Goal: Transaction & Acquisition: Complete application form

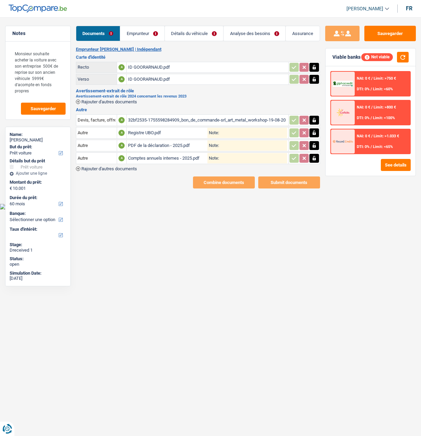
select select "car"
select select "60"
select select "cohabitation"
select select "independent"
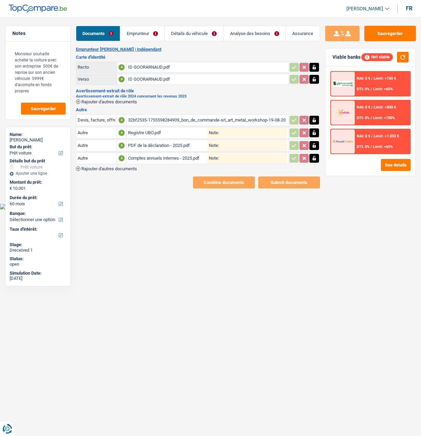
select select "netSalary"
click at [142, 33] on link "Emprunteur" at bounding box center [142, 33] width 44 height 15
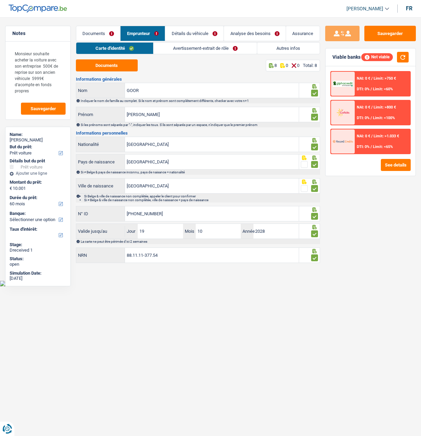
click at [189, 27] on link "Détails du véhicule" at bounding box center [194, 33] width 58 height 15
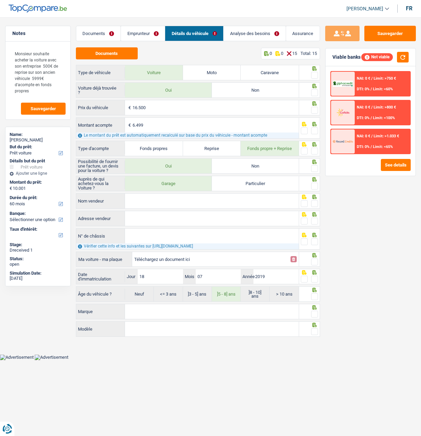
click at [138, 30] on link "Emprunteur" at bounding box center [143, 33] width 44 height 15
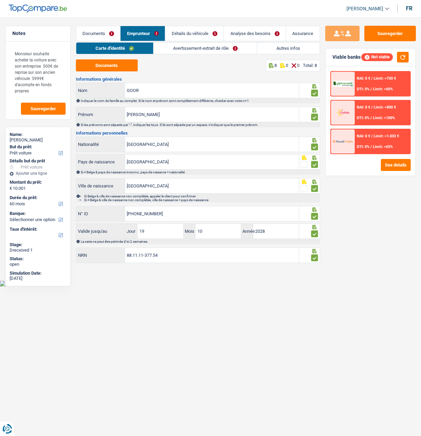
click at [175, 45] on link "Avertissement-extrait de rôle" at bounding box center [204, 48] width 103 height 11
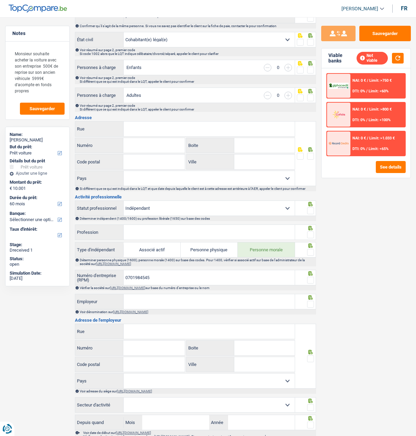
scroll to position [103, 0]
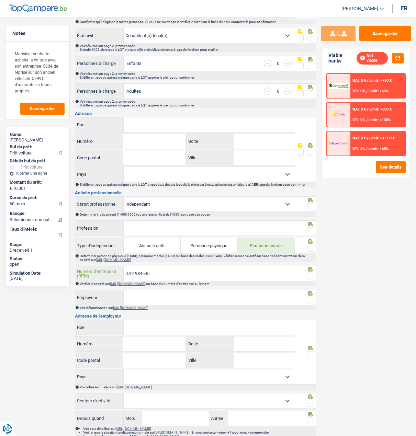
click at [155, 272] on input "0701984545" at bounding box center [209, 273] width 171 height 15
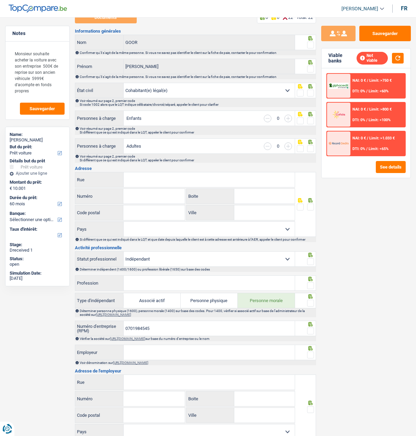
scroll to position [0, 0]
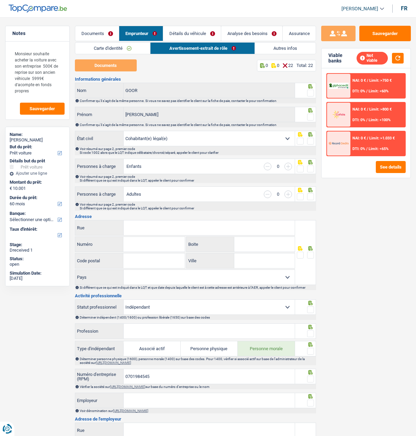
click at [103, 30] on link "Documents" at bounding box center [97, 33] width 44 height 15
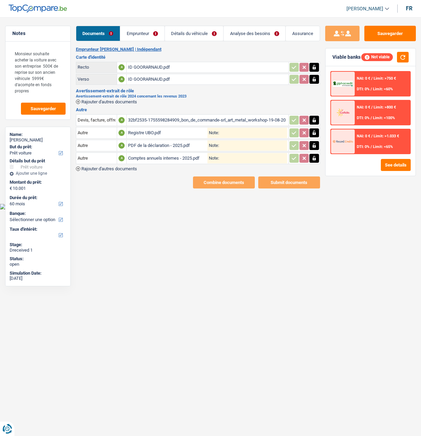
click at [183, 116] on div "32bf2535-1755598284909_bon_de_commande-srl_art_metal_workshop-19-08-2025.pdf" at bounding box center [207, 120] width 159 height 10
click at [142, 33] on link "Emprunteur" at bounding box center [142, 33] width 44 height 15
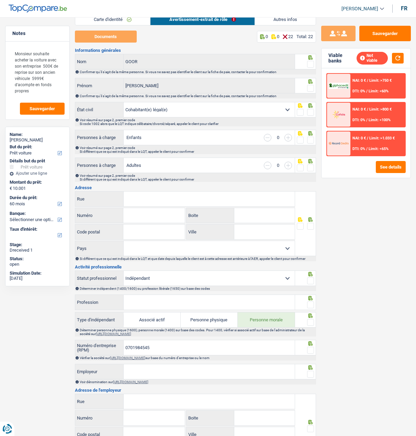
scroll to position [69, 0]
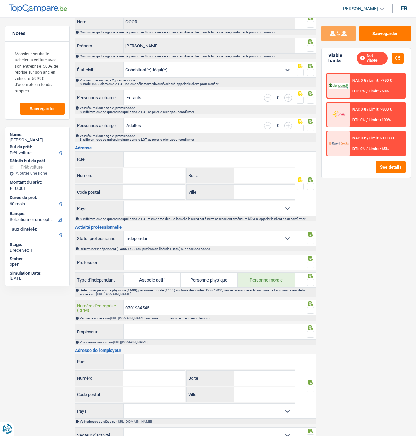
click at [158, 310] on input "0701984545" at bounding box center [209, 307] width 171 height 15
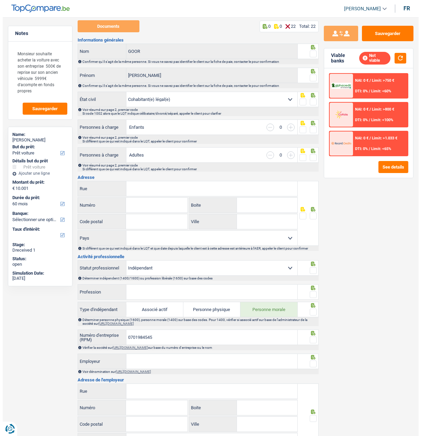
scroll to position [0, 0]
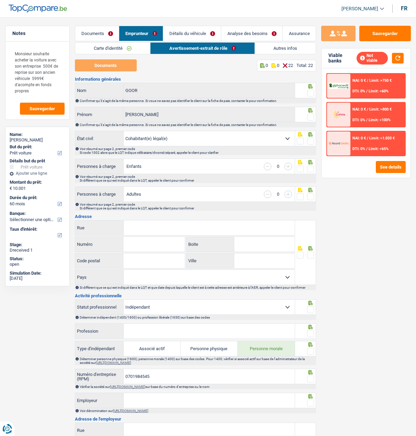
click at [129, 50] on link "Carte d'identité" at bounding box center [112, 48] width 75 height 11
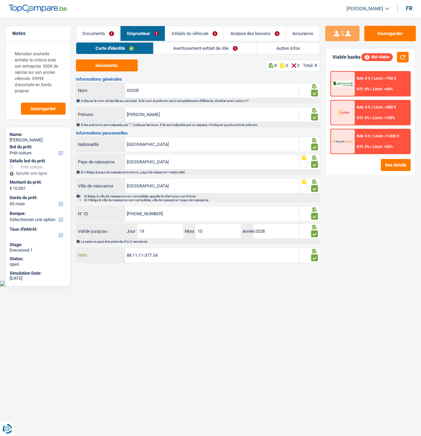
drag, startPoint x: 166, startPoint y: 250, endPoint x: 123, endPoint y: 252, distance: 43.6
click at [123, 252] on div "88.11.11-377.54 NRN" at bounding box center [187, 255] width 222 height 15
click at [360, 230] on div "Sauvegarder Viable banks Not viable NAI: 0 € / Limit: >750 € DTI: 0% / Limit: <…" at bounding box center [370, 224] width 101 height 397
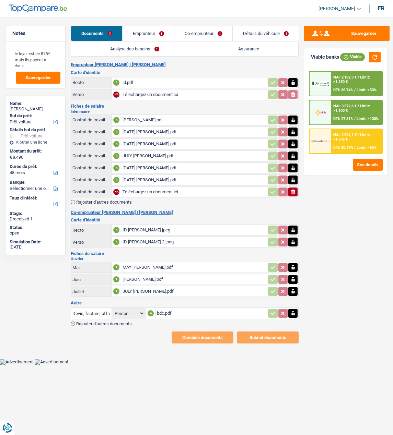
select select "car"
select select "48"
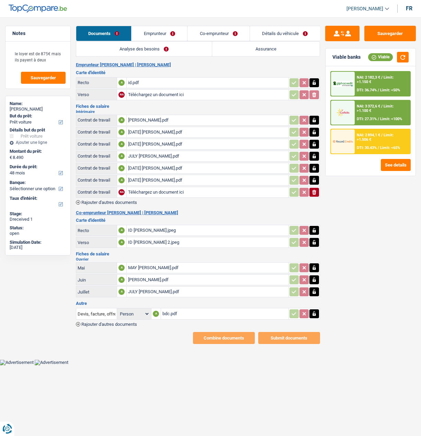
click at [161, 179] on div "JULY 3 RAFAEL.pdf" at bounding box center [207, 180] width 159 height 10
click at [144, 151] on div "JULY RAFAEL.pdf" at bounding box center [207, 156] width 159 height 10
click at [152, 166] on div "JULY 2 RAFAEL.pdf" at bounding box center [207, 168] width 159 height 10
click at [164, 193] on input "Téléchargez un document ici" at bounding box center [207, 192] width 159 height 10
type input "C:\fakepath\Perez SantosRafael_Loonbrief_W28-20250717 (1).pdf"
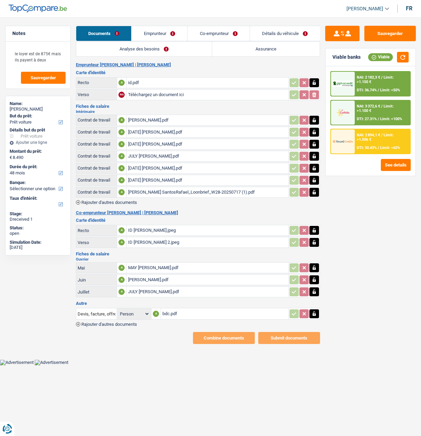
click at [103, 197] on div "Intérimaire Contrat de travail A JUNE RAFAEL.pdf Contrat de travail A JUNE 1 RA…" at bounding box center [198, 157] width 244 height 95
click at [103, 200] on span "Rajouter d'autres documents" at bounding box center [109, 202] width 56 height 4
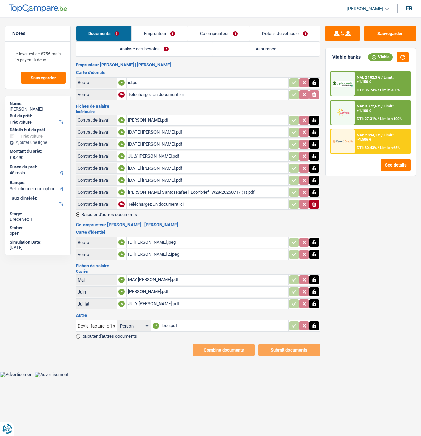
click at [157, 202] on input "Téléchargez un document ici" at bounding box center [207, 204] width 159 height 10
type input "C:\fakepath\Perez SantosRafael_Loonbrief_W30-20250731 (1).pdf"
click at [161, 31] on link "Emprunteur" at bounding box center [159, 33] width 56 height 15
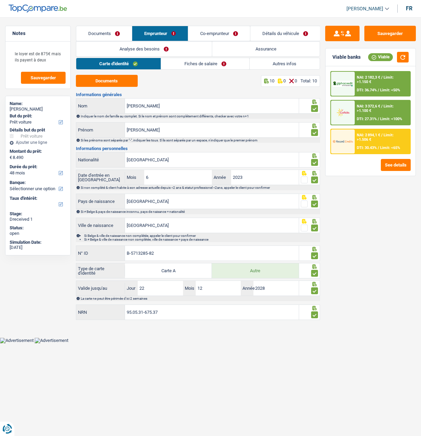
click at [202, 63] on link "Fiches de salaire" at bounding box center [205, 63] width 88 height 11
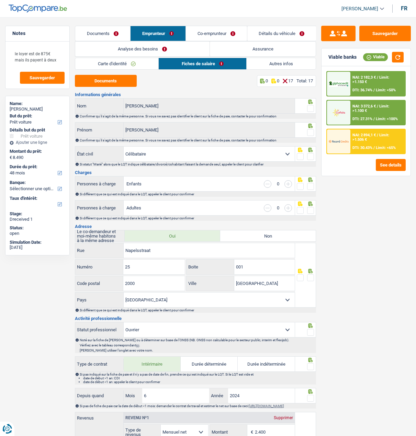
click at [311, 106] on span at bounding box center [310, 108] width 7 height 7
click at [0, 0] on input "radio" at bounding box center [0, 0] width 0 height 0
click at [311, 131] on span at bounding box center [310, 132] width 7 height 7
click at [0, 0] on input "radio" at bounding box center [0, 0] width 0 height 0
click at [311, 156] on span at bounding box center [310, 156] width 7 height 7
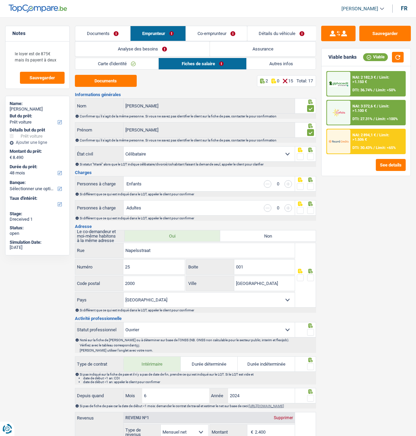
click at [0, 0] on input "radio" at bounding box center [0, 0] width 0 height 0
click at [307, 183] on span at bounding box center [310, 186] width 7 height 7
click at [0, 0] on input "radio" at bounding box center [0, 0] width 0 height 0
click at [310, 207] on span at bounding box center [310, 210] width 7 height 7
click at [0, 0] on input "radio" at bounding box center [0, 0] width 0 height 0
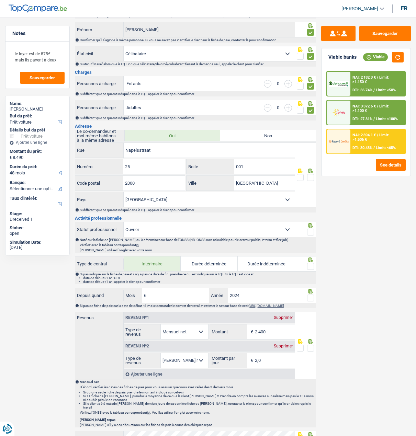
scroll to position [103, 0]
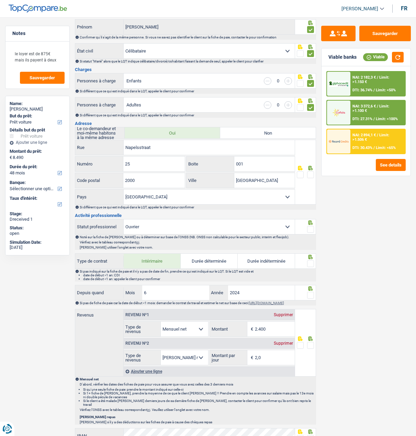
click at [311, 175] on span at bounding box center [310, 174] width 7 height 7
click at [0, 0] on input "radio" at bounding box center [0, 0] width 0 height 0
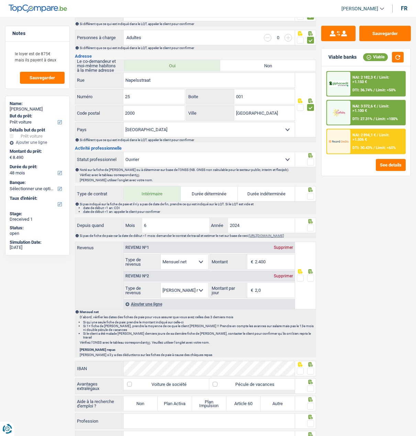
scroll to position [172, 0]
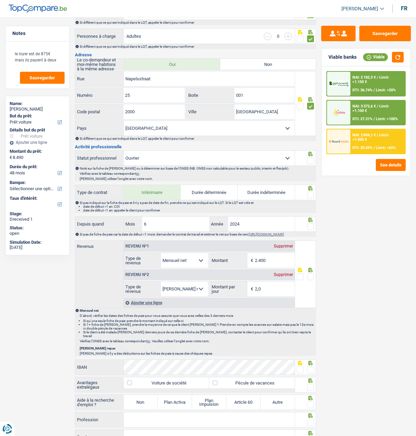
click at [308, 155] on icon at bounding box center [310, 154] width 7 height 4
drag, startPoint x: 309, startPoint y: 194, endPoint x: 308, endPoint y: 184, distance: 10.7
click at [309, 192] on span at bounding box center [310, 194] width 7 height 7
click at [0, 0] on input "radio" at bounding box center [0, 0] width 0 height 0
click at [310, 158] on span at bounding box center [310, 160] width 7 height 7
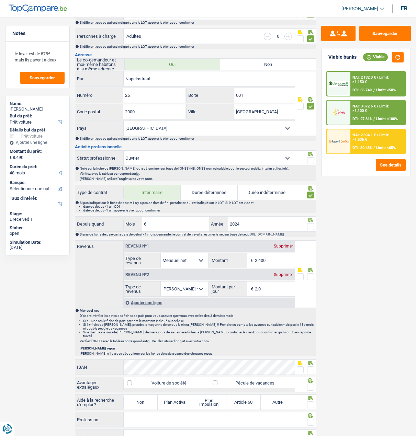
click at [0, 0] on input "radio" at bounding box center [0, 0] width 0 height 0
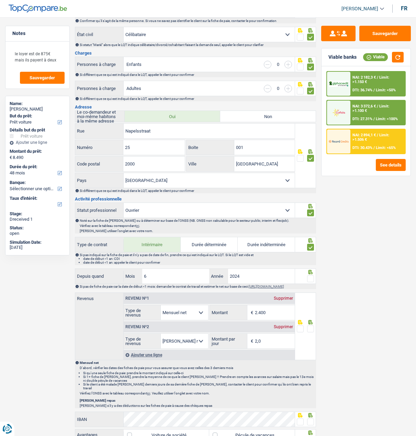
scroll to position [114, 0]
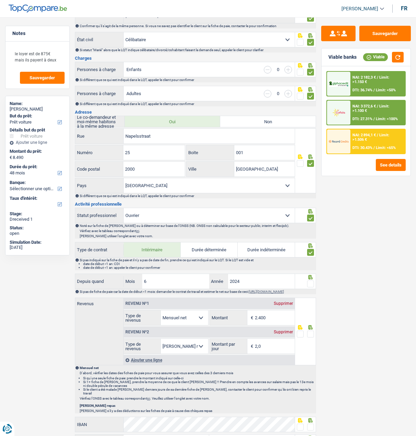
drag, startPoint x: 188, startPoint y: 219, endPoint x: 166, endPoint y: 215, distance: 22.7
click at [166, 215] on select "Ouvrier Employé privé Employé public Invalide Indépendant Pensionné Chômeur Mut…" at bounding box center [209, 215] width 171 height 15
select select "privateEmployee"
click at [124, 208] on select "Ouvrier Employé privé Employé public Invalide Indépendant Pensionné Chômeur Mut…" at bounding box center [209, 215] width 171 height 15
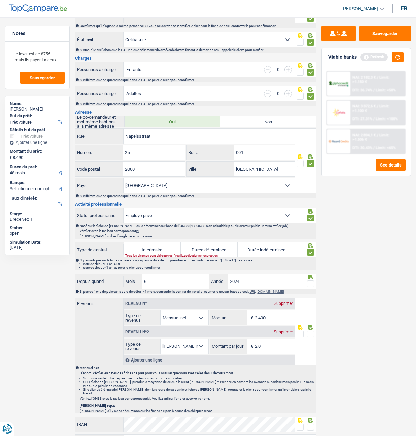
click at [152, 251] on label "Intérimaire" at bounding box center [152, 249] width 57 height 15
click at [152, 251] on input "Intérimaire" at bounding box center [152, 249] width 57 height 15
radio input "true"
click at [311, 282] on span at bounding box center [310, 283] width 7 height 7
click at [0, 0] on input "radio" at bounding box center [0, 0] width 0 height 0
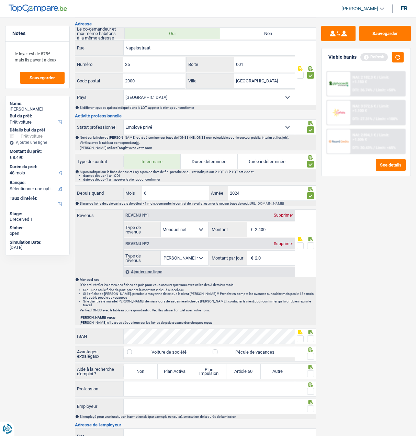
scroll to position [217, 0]
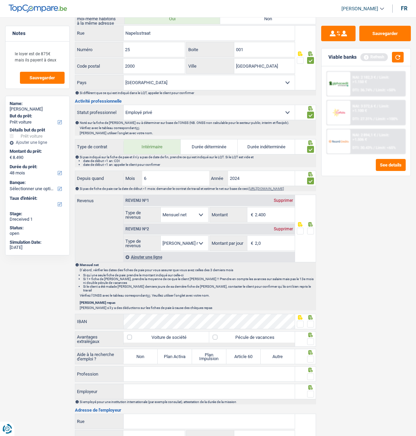
click at [312, 233] on span at bounding box center [310, 231] width 7 height 7
click at [0, 0] on input "radio" at bounding box center [0, 0] width 0 height 0
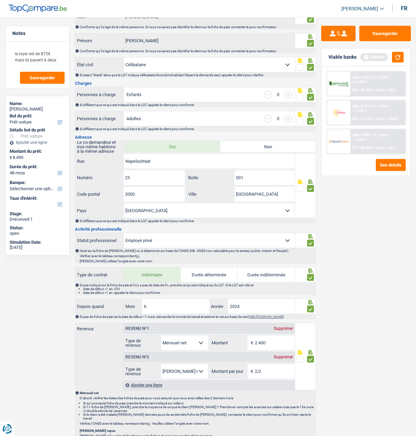
scroll to position [0, 0]
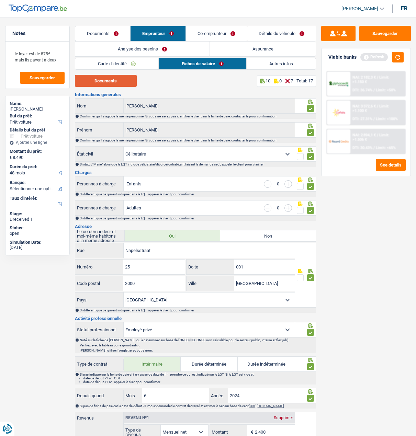
click at [104, 80] on button "Documents" at bounding box center [106, 81] width 62 height 12
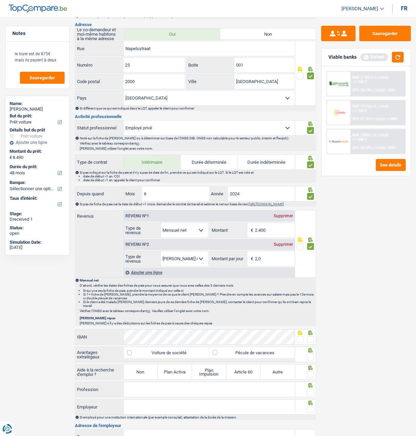
scroll to position [240, 0]
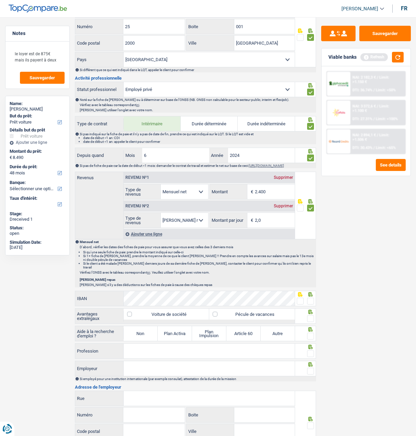
drag, startPoint x: 274, startPoint y: 194, endPoint x: 176, endPoint y: 195, distance: 97.8
click at [176, 195] on div "Allocation d'handicap Allocations chômage Allocations familiales Chèques repas …" at bounding box center [209, 191] width 171 height 15
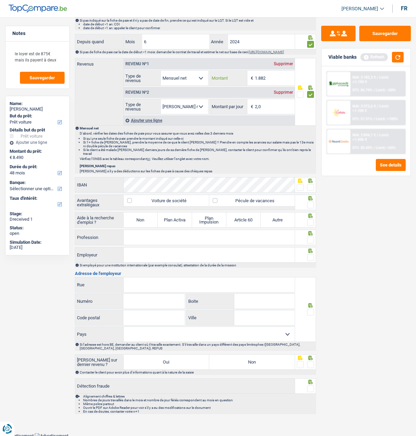
scroll to position [355, 0]
type input "1.882"
click at [309, 184] on span at bounding box center [310, 186] width 7 height 7
click at [0, 0] on input "radio" at bounding box center [0, 0] width 0 height 0
click at [261, 201] on label "Pécule de vacances" at bounding box center [251, 199] width 85 height 11
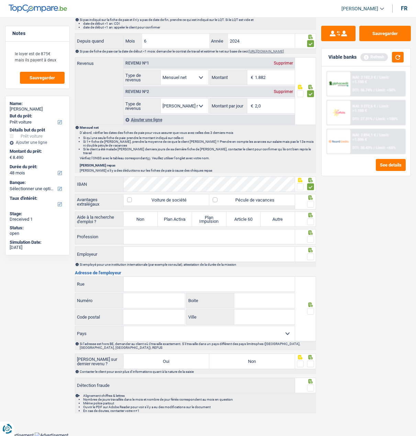
click at [261, 201] on input "Pécule de vacances" at bounding box center [251, 199] width 85 height 11
checkbox input "true"
drag, startPoint x: 310, startPoint y: 201, endPoint x: 306, endPoint y: 204, distance: 4.9
click at [307, 202] on span at bounding box center [310, 204] width 7 height 7
click at [0, 0] on input "radio" at bounding box center [0, 0] width 0 height 0
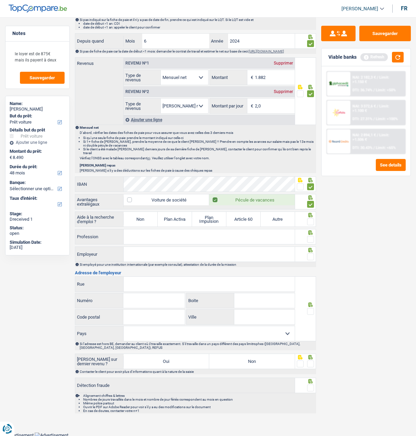
click at [149, 218] on label "Non" at bounding box center [141, 219] width 34 height 15
click at [149, 218] on input "Non" at bounding box center [141, 219] width 34 height 15
radio input "true"
click at [312, 219] on span at bounding box center [310, 221] width 7 height 7
click at [0, 0] on input "radio" at bounding box center [0, 0] width 0 height 0
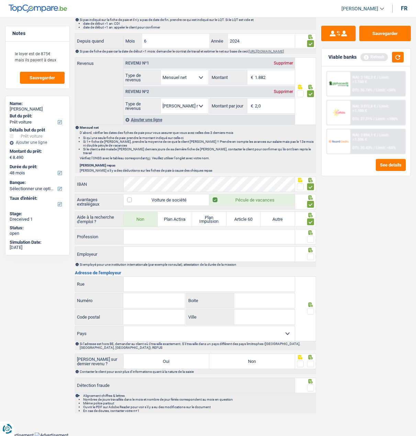
click at [251, 238] on input "Profession" at bounding box center [209, 236] width 171 height 15
click at [179, 239] on input "Employer" at bounding box center [209, 236] width 171 height 15
type input "Employé"
click at [306, 237] on fieldset at bounding box center [305, 239] width 17 height 9
click at [246, 259] on input "Employeur" at bounding box center [209, 254] width 171 height 15
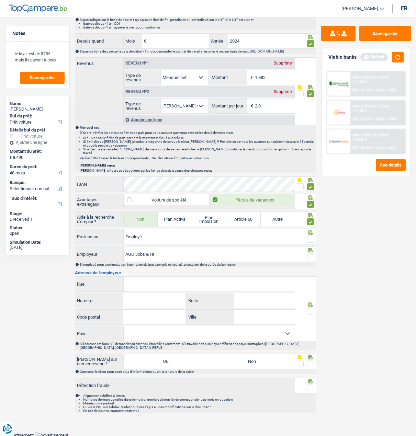
type input "AGO Jobs & Hr"
click at [309, 238] on span at bounding box center [310, 239] width 7 height 7
click at [0, 0] on input "radio" at bounding box center [0, 0] width 0 height 0
click at [311, 255] on span at bounding box center [310, 256] width 7 height 7
click at [0, 0] on input "radio" at bounding box center [0, 0] width 0 height 0
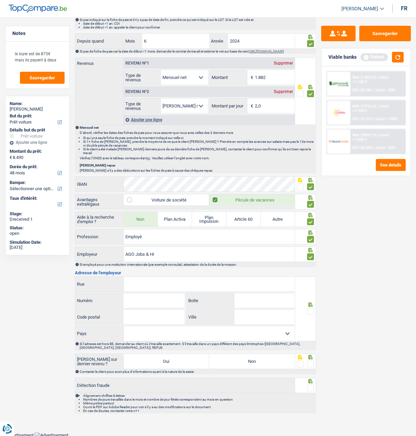
click at [156, 286] on input "Rue" at bounding box center [209, 284] width 171 height 15
type input "Ketenislaan"
click at [169, 299] on input "Numéro" at bounding box center [153, 300] width 61 height 15
type input "1"
type input "9130"
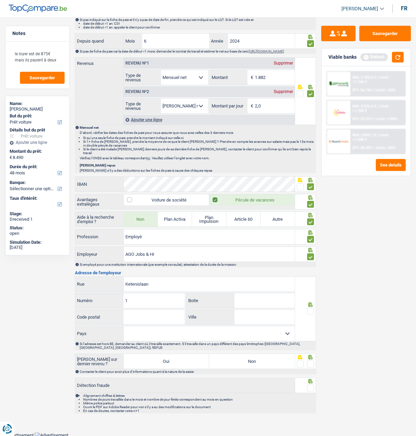
click at [153, 315] on input "Code postal" at bounding box center [153, 317] width 61 height 15
paste input "9130"
type input "9130"
click at [256, 315] on input "Ville" at bounding box center [264, 317] width 61 height 15
type input "Kallo"
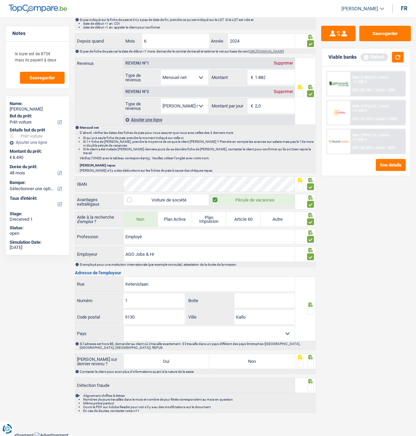
click at [311, 310] on span at bounding box center [310, 311] width 7 height 7
click at [0, 0] on input "radio" at bounding box center [0, 0] width 0 height 0
click at [281, 332] on select "[GEOGRAPHIC_DATA] [GEOGRAPHIC_DATA] [GEOGRAPHIC_DATA] [GEOGRAPHIC_DATA] [GEOGRA…" at bounding box center [209, 333] width 171 height 15
select select "BE"
click at [124, 326] on select "[GEOGRAPHIC_DATA] [GEOGRAPHIC_DATA] [GEOGRAPHIC_DATA] [GEOGRAPHIC_DATA] [GEOGRA…" at bounding box center [209, 333] width 171 height 15
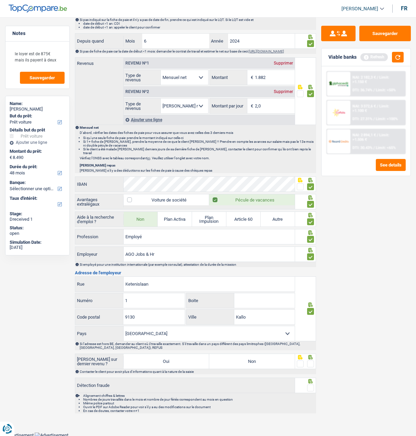
click at [273, 360] on label "Non" at bounding box center [251, 361] width 85 height 15
click at [273, 360] on input "Non" at bounding box center [251, 361] width 85 height 15
radio input "true"
drag, startPoint x: 310, startPoint y: 364, endPoint x: 310, endPoint y: 380, distance: 15.8
click at [310, 366] on div at bounding box center [310, 364] width 7 height 9
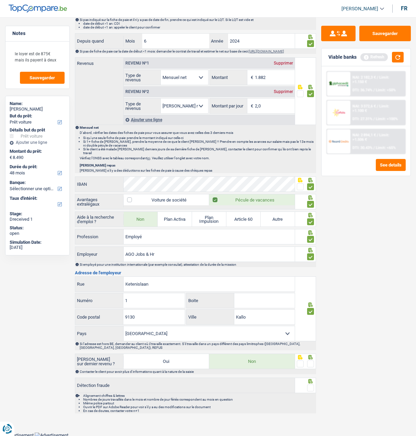
click at [311, 385] on span at bounding box center [310, 387] width 7 height 7
click at [0, 0] on input "radio" at bounding box center [0, 0] width 0 height 0
click at [310, 363] on span at bounding box center [310, 363] width 7 height 7
click at [0, 0] on input "radio" at bounding box center [0, 0] width 0 height 0
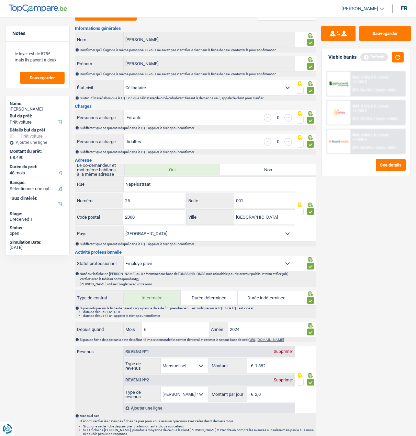
scroll to position [0, 0]
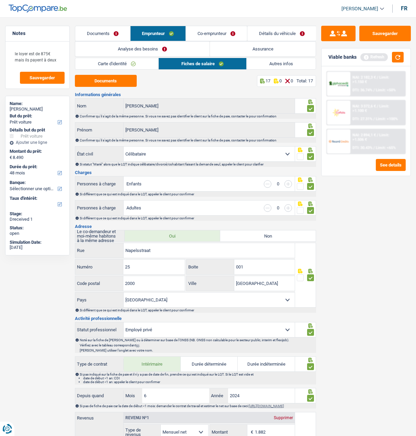
click at [277, 60] on link "Autres infos" at bounding box center [280, 63] width 69 height 11
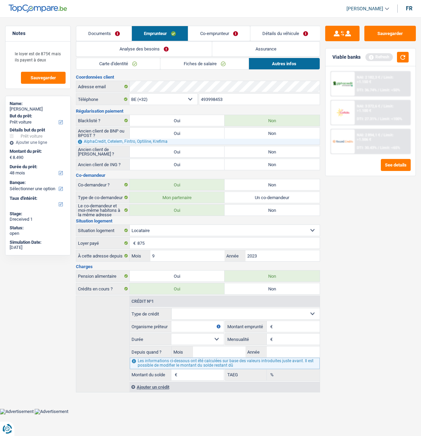
click at [216, 34] on link "Co-emprunteur" at bounding box center [219, 33] width 62 height 15
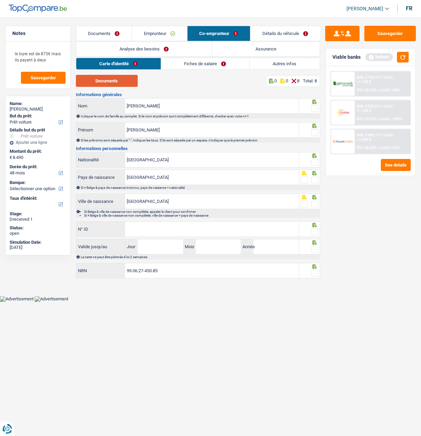
click at [125, 79] on button "Documents" at bounding box center [107, 81] width 62 height 12
click at [315, 107] on span at bounding box center [314, 108] width 7 height 7
click at [0, 0] on input "radio" at bounding box center [0, 0] width 0 height 0
click at [313, 129] on span at bounding box center [314, 132] width 7 height 7
click at [0, 0] on input "radio" at bounding box center [0, 0] width 0 height 0
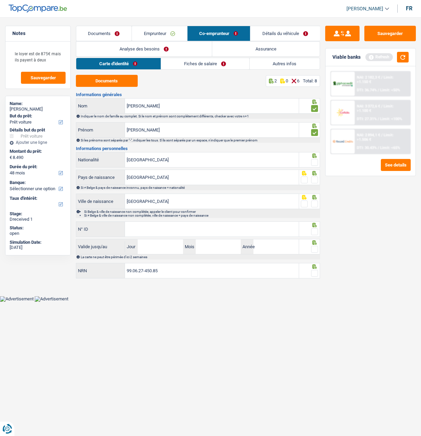
click at [317, 160] on span at bounding box center [314, 162] width 7 height 7
click at [0, 0] on input "radio" at bounding box center [0, 0] width 0 height 0
click at [315, 181] on span at bounding box center [314, 179] width 7 height 7
click at [0, 0] on input "radio" at bounding box center [0, 0] width 0 height 0
click at [314, 200] on span at bounding box center [314, 203] width 7 height 7
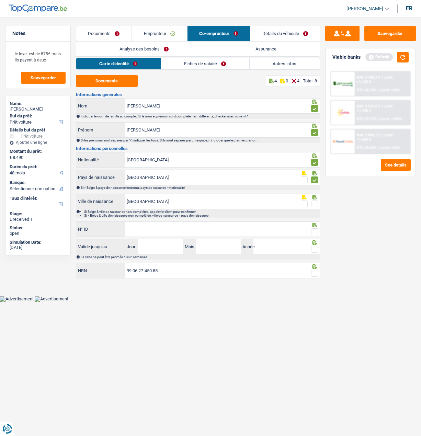
click at [0, 0] on input "radio" at bounding box center [0, 0] width 0 height 0
click at [237, 229] on input "N° ID" at bounding box center [211, 229] width 173 height 15
type input "595-0750263-83"
click at [314, 230] on span at bounding box center [314, 231] width 7 height 7
click at [0, 0] on input "radio" at bounding box center [0, 0] width 0 height 0
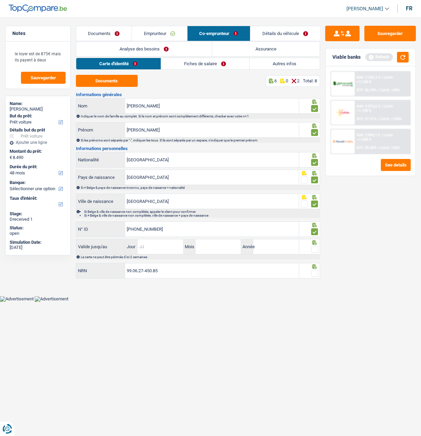
click at [152, 248] on input "Jour" at bounding box center [160, 246] width 45 height 15
type input "14"
type input "02"
type input "2032"
click at [313, 249] on span at bounding box center [314, 249] width 7 height 7
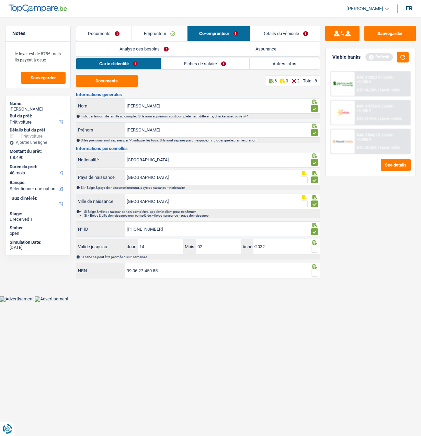
click at [0, 0] on input "radio" at bounding box center [0, 0] width 0 height 0
click at [314, 270] on span at bounding box center [314, 273] width 7 height 7
click at [0, 0] on input "radio" at bounding box center [0, 0] width 0 height 0
click at [206, 65] on link "Fiches de salaire" at bounding box center [205, 63] width 88 height 11
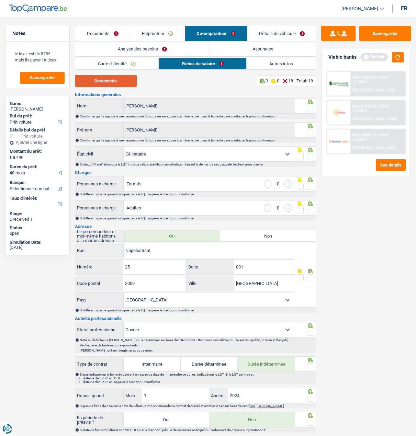
click at [124, 81] on button "Documents" at bounding box center [106, 81] width 62 height 12
click at [313, 107] on span at bounding box center [310, 108] width 7 height 7
click at [0, 0] on input "radio" at bounding box center [0, 0] width 0 height 0
click at [135, 64] on link "Carte d'identité" at bounding box center [116, 63] width 83 height 11
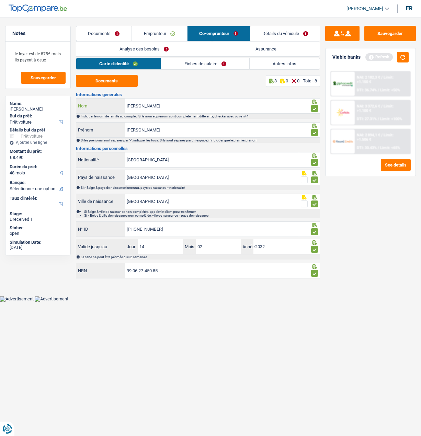
drag, startPoint x: 140, startPoint y: 106, endPoint x: 149, endPoint y: 107, distance: 9.0
click at [140, 106] on input "marrelo morales" at bounding box center [211, 105] width 173 height 15
type input "marrero morales"
drag, startPoint x: 133, startPoint y: 128, endPoint x: 218, endPoint y: 134, distance: 84.6
click at [136, 128] on input "mélanie" at bounding box center [211, 130] width 173 height 15
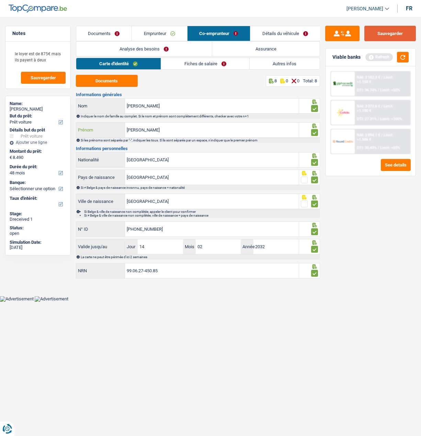
type input "melanie"
click at [381, 32] on button "Sauvegarder" at bounding box center [389, 33] width 51 height 15
click at [211, 64] on link "Fiches de salaire" at bounding box center [205, 63] width 88 height 11
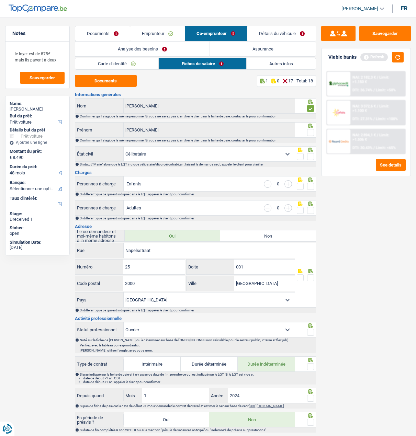
click at [309, 131] on span at bounding box center [310, 132] width 7 height 7
click at [0, 0] on input "radio" at bounding box center [0, 0] width 0 height 0
click at [312, 154] on span at bounding box center [310, 156] width 7 height 7
click at [0, 0] on input "radio" at bounding box center [0, 0] width 0 height 0
click at [309, 184] on span at bounding box center [310, 186] width 7 height 7
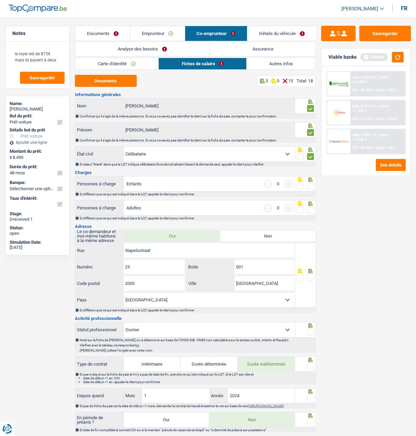
click at [0, 0] on input "radio" at bounding box center [0, 0] width 0 height 0
click at [310, 207] on span at bounding box center [310, 210] width 7 height 7
click at [0, 0] on input "radio" at bounding box center [0, 0] width 0 height 0
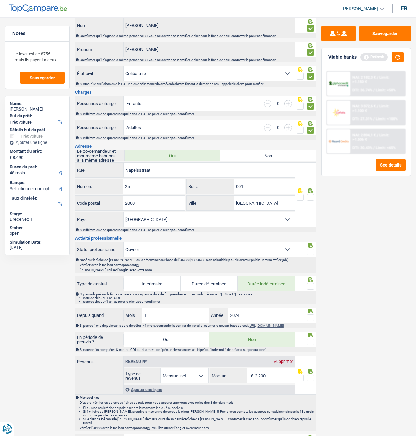
scroll to position [137, 0]
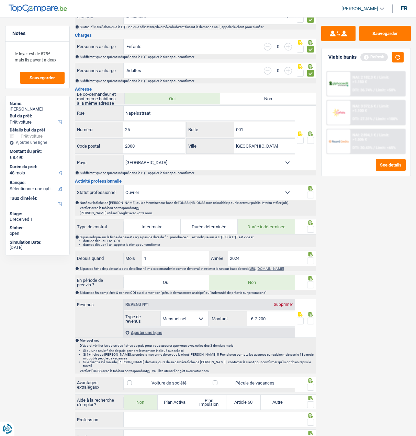
click at [308, 138] on span at bounding box center [310, 140] width 7 height 7
click at [0, 0] on input "radio" at bounding box center [0, 0] width 0 height 0
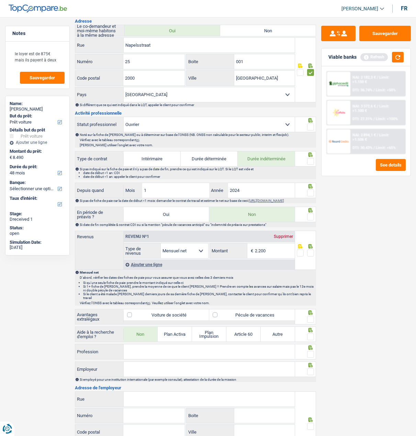
scroll to position [206, 0]
click at [309, 126] on span at bounding box center [310, 126] width 7 height 7
click at [0, 0] on input "radio" at bounding box center [0, 0] width 0 height 0
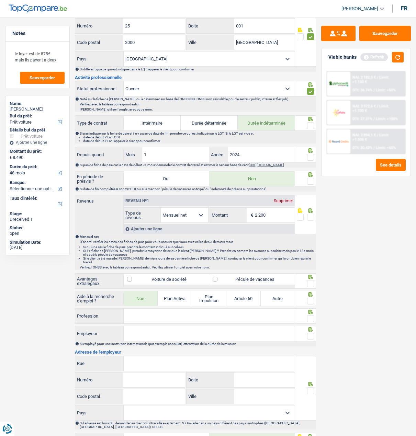
scroll to position [240, 0]
click at [308, 124] on span at bounding box center [310, 126] width 7 height 7
click at [0, 0] on input "radio" at bounding box center [0, 0] width 0 height 0
click at [181, 157] on input "1" at bounding box center [175, 155] width 67 height 15
type input "11"
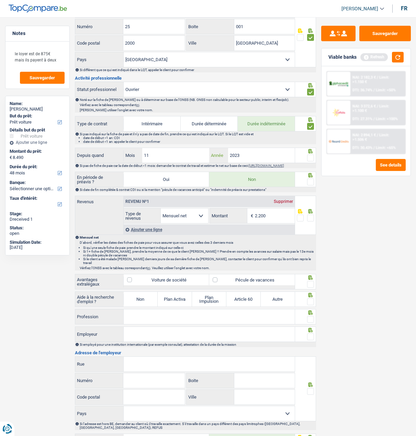
type input "2023"
drag, startPoint x: 308, startPoint y: 156, endPoint x: 301, endPoint y: 178, distance: 23.7
click at [307, 158] on span at bounding box center [310, 157] width 7 height 7
click at [0, 0] on input "radio" at bounding box center [0, 0] width 0 height 0
click at [307, 184] on span at bounding box center [310, 181] width 7 height 7
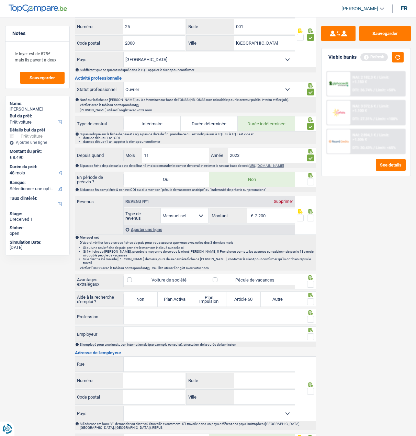
click at [0, 0] on input "radio" at bounding box center [0, 0] width 0 height 0
click at [282, 220] on input "2.200" at bounding box center [275, 215] width 40 height 15
type input "2.230"
click at [310, 221] on span at bounding box center [310, 217] width 7 height 7
click at [0, 0] on input "radio" at bounding box center [0, 0] width 0 height 0
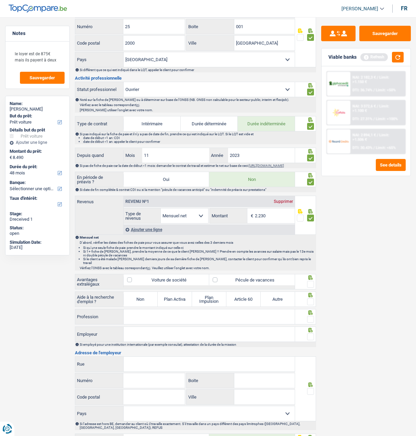
click at [267, 280] on label "Pécule de vacances" at bounding box center [251, 279] width 85 height 11
click at [267, 280] on input "Pécule de vacances" at bounding box center [251, 279] width 85 height 11
checkbox input "true"
click at [308, 280] on div at bounding box center [310, 284] width 7 height 9
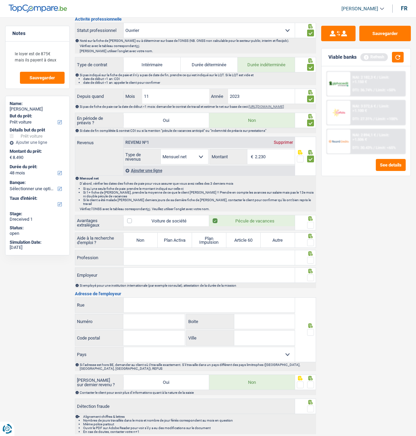
scroll to position [309, 0]
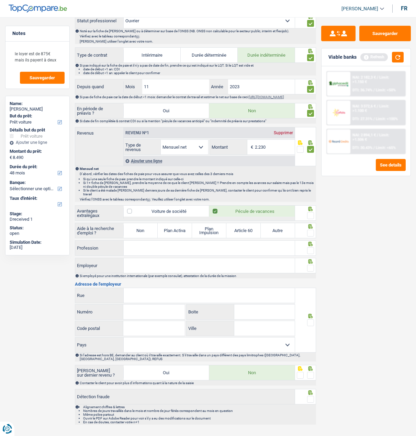
click at [312, 213] on span at bounding box center [310, 215] width 7 height 7
click at [0, 0] on input "radio" at bounding box center [0, 0] width 0 height 0
click at [144, 228] on label "Non" at bounding box center [141, 230] width 34 height 15
click at [144, 228] on input "Non" at bounding box center [141, 230] width 34 height 15
radio input "true"
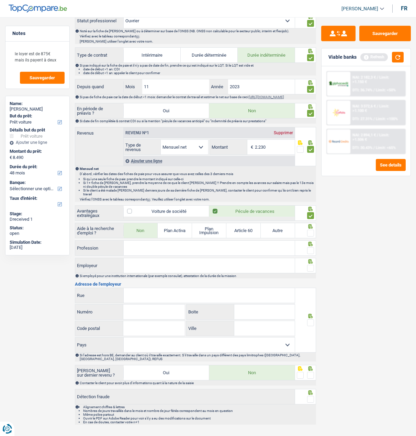
drag, startPoint x: 313, startPoint y: 231, endPoint x: 291, endPoint y: 248, distance: 27.4
click at [313, 232] on span at bounding box center [310, 233] width 7 height 7
click at [0, 0] on input "radio" at bounding box center [0, 0] width 0 height 0
click at [224, 252] on input "Profession" at bounding box center [209, 248] width 171 height 15
type input "Ouvrier"
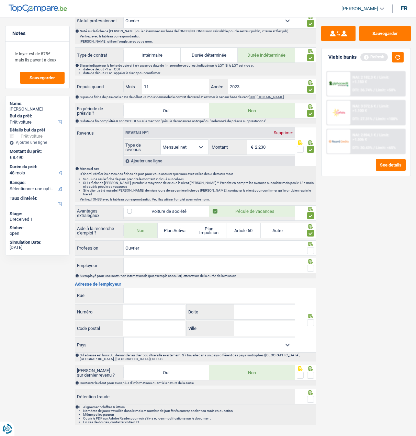
click at [313, 248] on span at bounding box center [310, 250] width 7 height 7
click at [0, 0] on input "radio" at bounding box center [0, 0] width 0 height 0
click at [274, 266] on input "Employeur" at bounding box center [209, 265] width 171 height 15
type input "d"
click at [137, 263] on input "De medemens" at bounding box center [209, 265] width 171 height 15
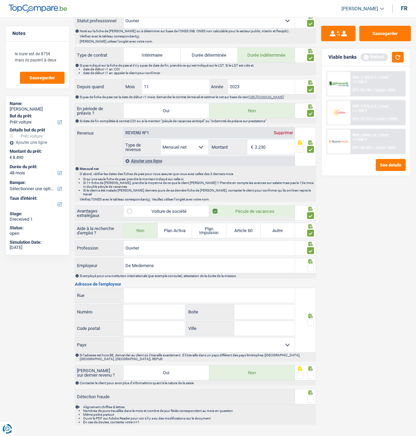
type input "De Medemens"
click at [312, 265] on span at bounding box center [310, 268] width 7 height 7
click at [0, 0] on input "radio" at bounding box center [0, 0] width 0 height 0
click at [170, 294] on input "Rue" at bounding box center [209, 295] width 171 height 15
type input "Lokkaardstraat"
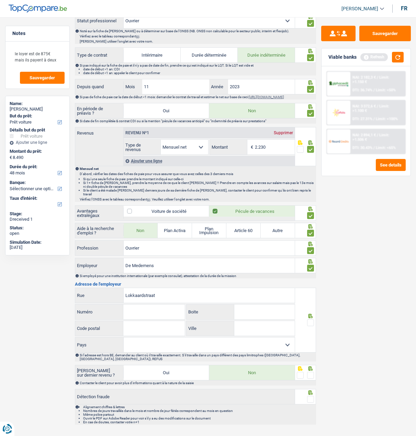
drag, startPoint x: 161, startPoint y: 310, endPoint x: 154, endPoint y: 310, distance: 6.6
click at [161, 309] on input "Numéro" at bounding box center [153, 311] width 61 height 15
type input "10"
click at [151, 328] on input "Code postal" at bounding box center [153, 328] width 61 height 15
type input "2018"
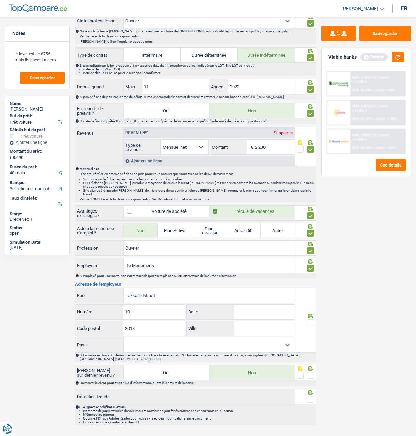
click at [240, 327] on input "Ville" at bounding box center [264, 328] width 61 height 15
type input "antwerpen"
click at [311, 322] on span at bounding box center [310, 322] width 7 height 7
click at [0, 0] on input "radio" at bounding box center [0, 0] width 0 height 0
click at [260, 346] on select "[GEOGRAPHIC_DATA] [GEOGRAPHIC_DATA] [GEOGRAPHIC_DATA] [GEOGRAPHIC_DATA] [GEOGRA…" at bounding box center [209, 344] width 171 height 15
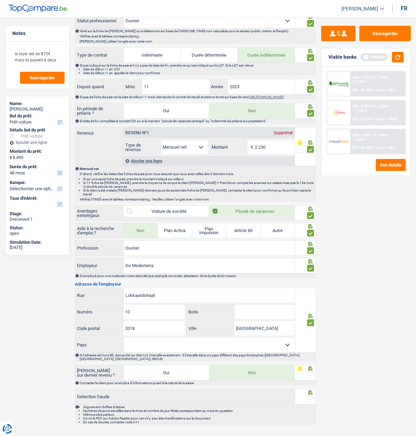
select select "BE"
click at [124, 337] on select "[GEOGRAPHIC_DATA] [GEOGRAPHIC_DATA] [GEOGRAPHIC_DATA] [GEOGRAPHIC_DATA] [GEOGRA…" at bounding box center [209, 344] width 171 height 15
click at [357, 337] on div "Sauvegarder Viable banks Refresh NAI: 2 182,3 € / Limit: >1.150 € DTI: 36.74% /…" at bounding box center [366, 224] width 100 height 397
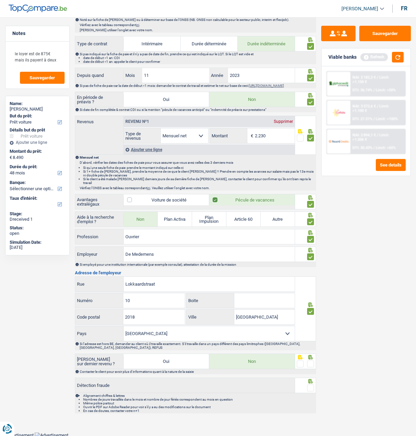
drag, startPoint x: 310, startPoint y: 359, endPoint x: 309, endPoint y: 366, distance: 7.2
click at [310, 362] on span at bounding box center [310, 363] width 7 height 7
click at [0, 0] on input "radio" at bounding box center [0, 0] width 0 height 0
click at [309, 384] on div at bounding box center [310, 388] width 7 height 9
drag, startPoint x: 309, startPoint y: 384, endPoint x: 312, endPoint y: 374, distance: 10.7
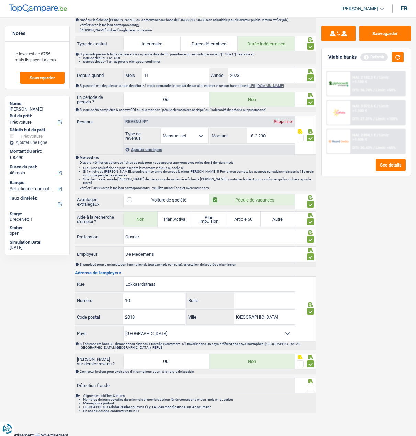
click at [309, 385] on span at bounding box center [310, 387] width 7 height 7
click at [0, 0] on input "radio" at bounding box center [0, 0] width 0 height 0
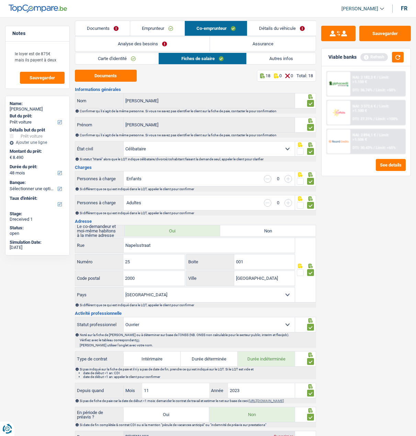
scroll to position [0, 0]
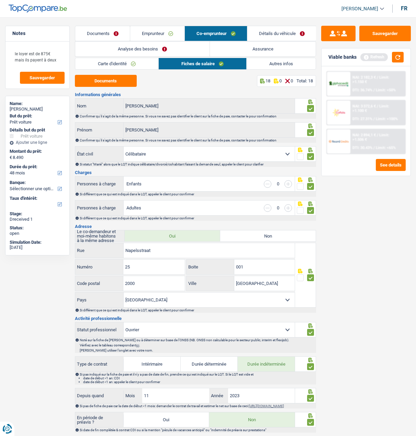
click at [276, 62] on link "Autres infos" at bounding box center [280, 63] width 69 height 11
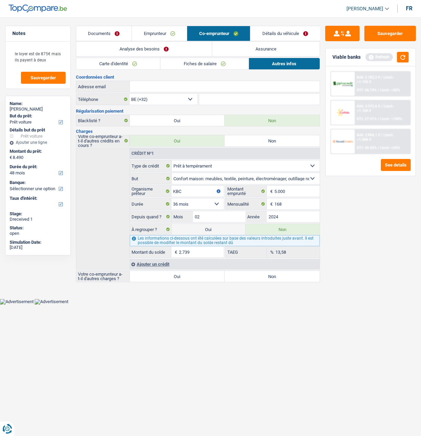
click at [158, 31] on link "Emprunteur" at bounding box center [159, 33] width 55 height 15
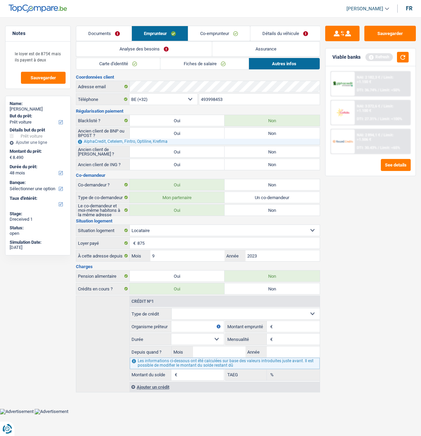
click at [237, 35] on link "Co-emprunteur" at bounding box center [219, 33] width 62 height 15
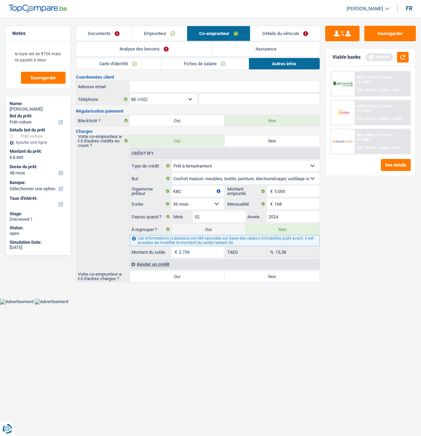
click at [225, 86] on input "Adresse email" at bounding box center [225, 86] width 190 height 11
paste input "rafael.perezsantos@hotmail.com"
type input "rafael.perezsantos@hotmail.com"
click at [289, 30] on link "Détails du véhicule" at bounding box center [284, 33] width 69 height 15
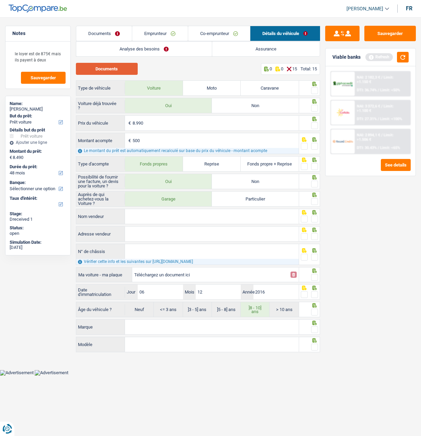
click at [129, 65] on button "Documents" at bounding box center [107, 69] width 62 height 12
click at [318, 88] on div at bounding box center [309, 87] width 21 height 15
drag, startPoint x: 315, startPoint y: 89, endPoint x: 314, endPoint y: 95, distance: 6.3
click at [315, 89] on span at bounding box center [314, 90] width 7 height 7
click at [0, 0] on input "radio" at bounding box center [0, 0] width 0 height 0
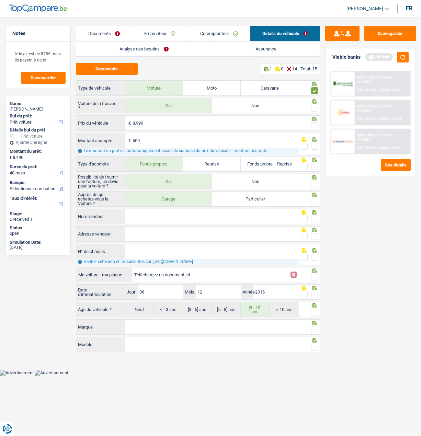
click at [314, 105] on span at bounding box center [314, 108] width 7 height 7
click at [0, 0] on input "radio" at bounding box center [0, 0] width 0 height 0
click at [316, 125] on span at bounding box center [314, 125] width 7 height 7
click at [0, 0] on input "radio" at bounding box center [0, 0] width 0 height 0
click at [316, 143] on span at bounding box center [314, 146] width 7 height 7
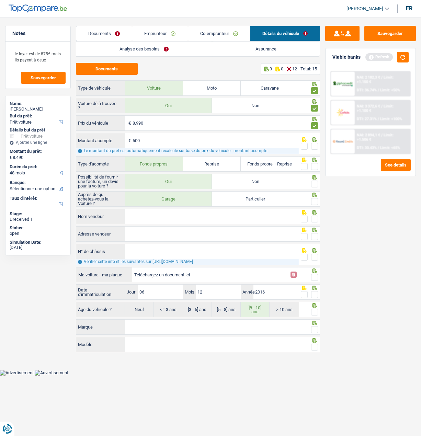
click at [0, 0] on input "radio" at bounding box center [0, 0] width 0 height 0
click at [312, 167] on span at bounding box center [314, 166] width 7 height 7
click at [0, 0] on input "radio" at bounding box center [0, 0] width 0 height 0
drag, startPoint x: 311, startPoint y: 179, endPoint x: 311, endPoint y: 184, distance: 5.5
click at [311, 181] on div at bounding box center [314, 184] width 7 height 9
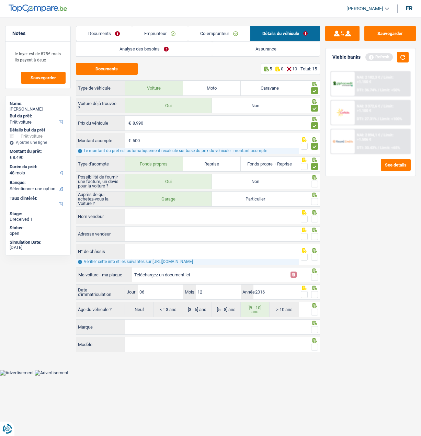
drag, startPoint x: 313, startPoint y: 181, endPoint x: 311, endPoint y: 193, distance: 11.5
click at [313, 182] on span at bounding box center [314, 184] width 7 height 7
click at [0, 0] on input "radio" at bounding box center [0, 0] width 0 height 0
click at [314, 202] on span at bounding box center [314, 201] width 7 height 7
click at [0, 0] on input "radio" at bounding box center [0, 0] width 0 height 0
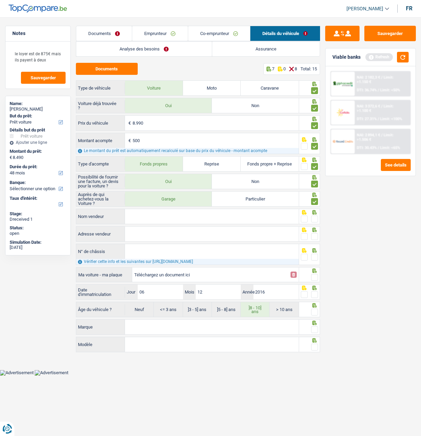
click at [247, 216] on input "Nom vendeur" at bounding box center [211, 216] width 173 height 15
type input "Autodirect"
click at [315, 217] on span at bounding box center [314, 219] width 7 height 7
click at [0, 0] on input "radio" at bounding box center [0, 0] width 0 height 0
click at [222, 236] on input "Adresse vendeur" at bounding box center [211, 234] width 173 height 15
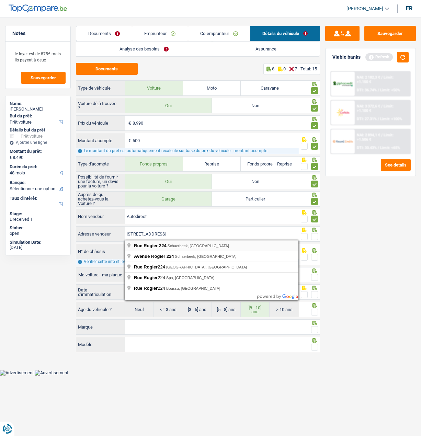
type input "Rue Rogier; 224; 1030; Schaerbeek; BE"
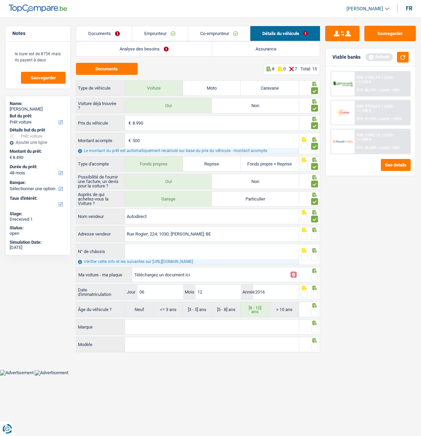
click at [312, 236] on span at bounding box center [314, 236] width 7 height 7
click at [0, 0] on input "radio" at bounding box center [0, 0] width 0 height 0
click at [165, 250] on input "N° de châssis" at bounding box center [211, 251] width 173 height 15
click at [152, 255] on input "5J" at bounding box center [211, 251] width 173 height 15
drag, startPoint x: 181, startPoint y: 248, endPoint x: 103, endPoint y: 254, distance: 78.8
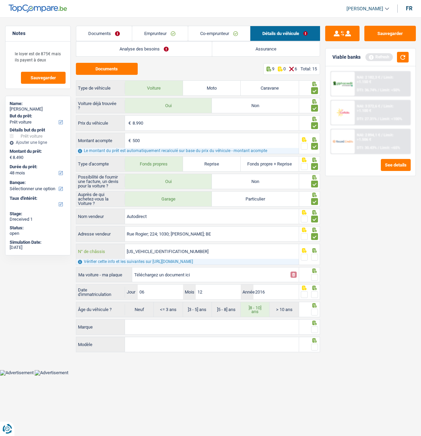
click at [103, 254] on div "5JNFEAF15U7277628 N° de châssis" at bounding box center [187, 251] width 222 height 15
type input "5JNFEAF15U7277628"
click at [382, 262] on div "Sauvegarder Viable banks Refresh NAI: 2 182,3 € / Limit: >1.150 € DTI: 36.74% /…" at bounding box center [370, 224] width 101 height 397
click at [304, 256] on span at bounding box center [304, 257] width 7 height 7
click at [0, 0] on input "radio" at bounding box center [0, 0] width 0 height 0
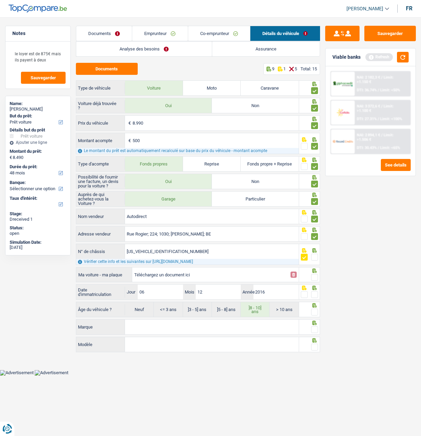
click at [314, 276] on span at bounding box center [314, 277] width 7 height 7
click at [0, 0] on input "radio" at bounding box center [0, 0] width 0 height 0
click at [310, 291] on fieldset at bounding box center [309, 294] width 17 height 9
click at [314, 292] on span at bounding box center [314, 294] width 7 height 7
click at [0, 0] on input "radio" at bounding box center [0, 0] width 0 height 0
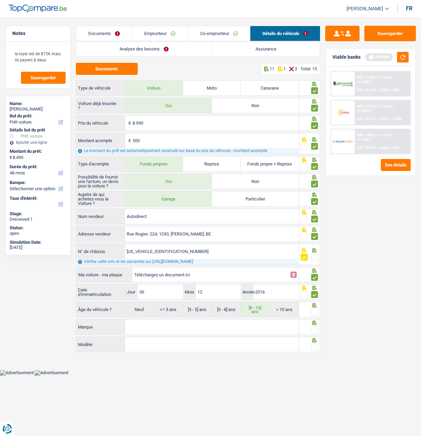
click at [314, 311] on span at bounding box center [314, 312] width 7 height 7
click at [0, 0] on input "radio" at bounding box center [0, 0] width 0 height 0
click at [248, 323] on input "Marque" at bounding box center [211, 327] width 173 height 15
type input "n"
type input "Nissan"
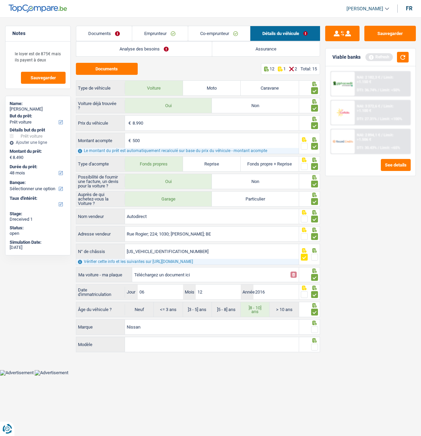
click at [152, 340] on input "Modèle" at bounding box center [211, 344] width 173 height 15
type input "Juke"
drag, startPoint x: 312, startPoint y: 327, endPoint x: 313, endPoint y: 342, distance: 15.8
click at [312, 328] on span at bounding box center [314, 329] width 7 height 7
click at [0, 0] on input "radio" at bounding box center [0, 0] width 0 height 0
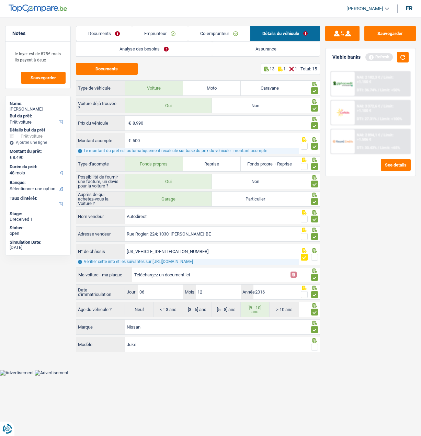
click at [315, 344] on span at bounding box center [314, 347] width 7 height 7
click at [0, 0] on input "radio" at bounding box center [0, 0] width 0 height 0
click at [389, 34] on button "Sauvegarder" at bounding box center [389, 33] width 51 height 15
click at [189, 49] on link "Analyse des besoins" at bounding box center [144, 49] width 136 height 15
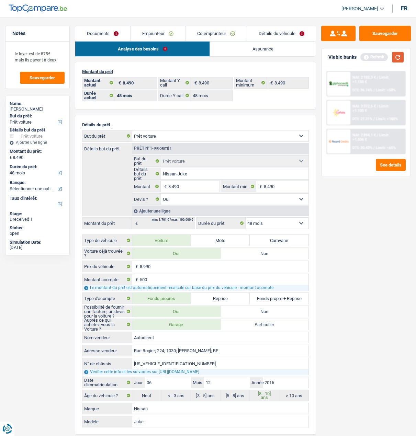
click at [393, 55] on button "button" at bounding box center [398, 57] width 12 height 11
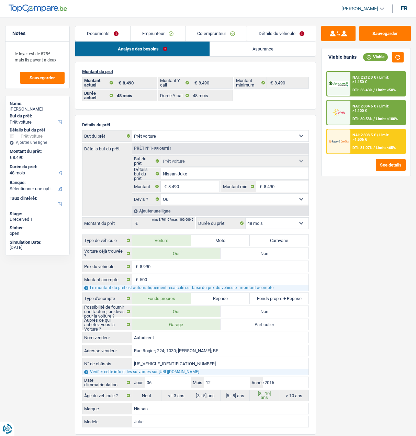
click at [385, 117] on span "Limit: <100%" at bounding box center [386, 119] width 22 height 4
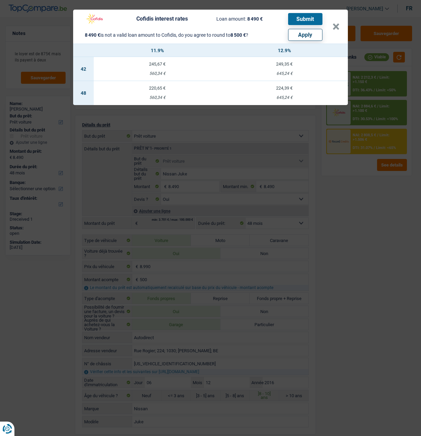
click at [314, 34] on button "Apply" at bounding box center [305, 35] width 34 height 12
type input "8.500"
select select "other"
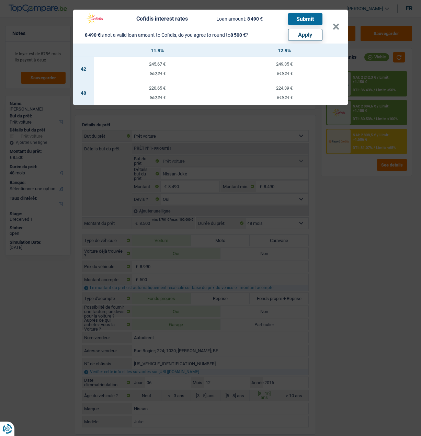
select select "other"
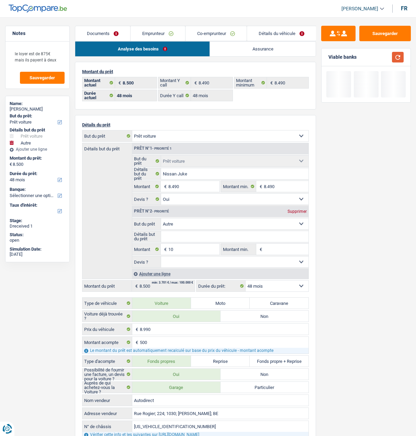
click at [393, 57] on button "button" at bounding box center [398, 57] width 12 height 11
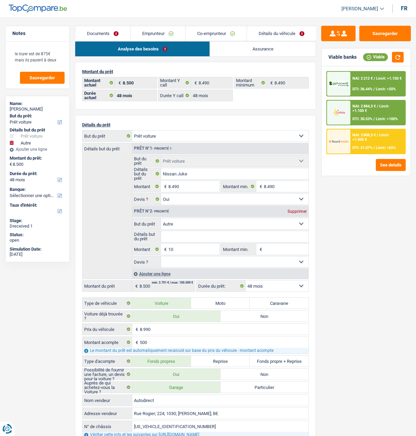
click at [373, 117] on span "/" at bounding box center [373, 119] width 1 height 4
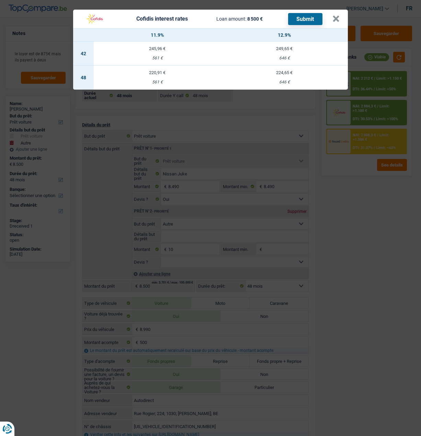
click at [148, 66] on td "220,91 € 561 €" at bounding box center [157, 78] width 127 height 24
select select "cofidis"
type input "11,90"
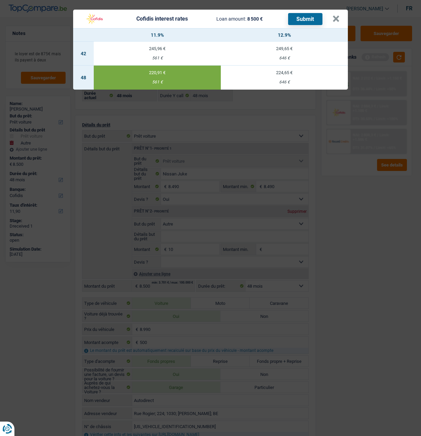
click at [306, 13] on button "Submit" at bounding box center [305, 19] width 34 height 12
click at [338, 15] on button "×" at bounding box center [335, 18] width 7 height 7
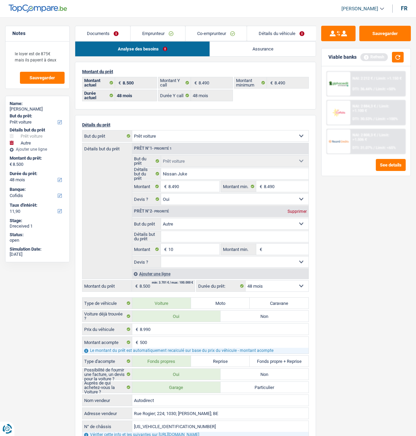
click at [105, 31] on link "Documents" at bounding box center [102, 33] width 55 height 15
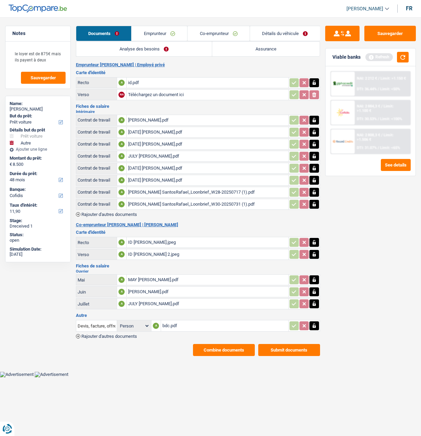
click at [157, 81] on div "id.pdf" at bounding box center [207, 83] width 159 height 10
click at [290, 344] on button "Submit documents" at bounding box center [289, 350] width 62 height 12
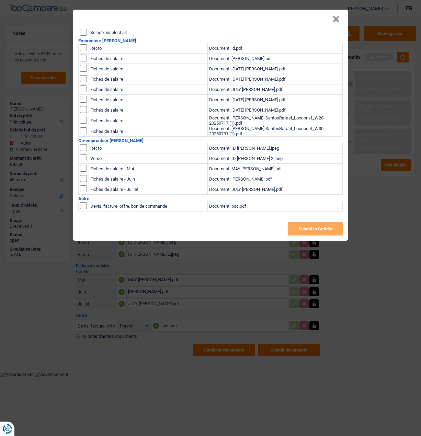
click at [83, 30] on input "Select/unselect all" at bounding box center [83, 32] width 7 height 7
checkbox input "true"
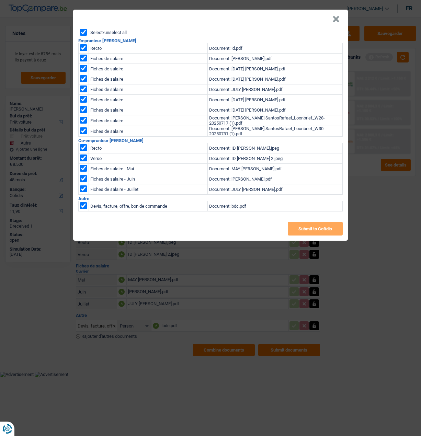
checkbox input "true"
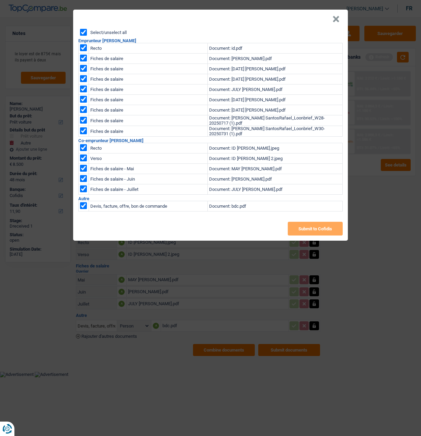
checkbox input "true"
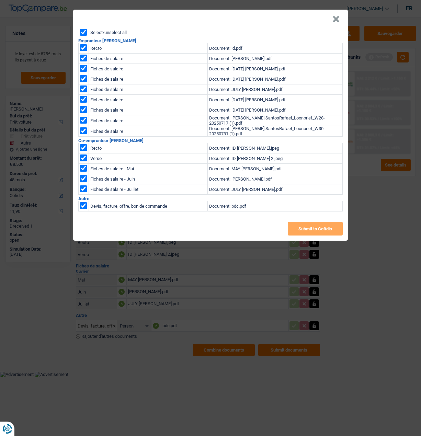
checkbox input "true"
click at [325, 223] on button "Submit to Cofidis" at bounding box center [315, 229] width 55 height 14
click at [339, 16] on button "×" at bounding box center [335, 19] width 7 height 7
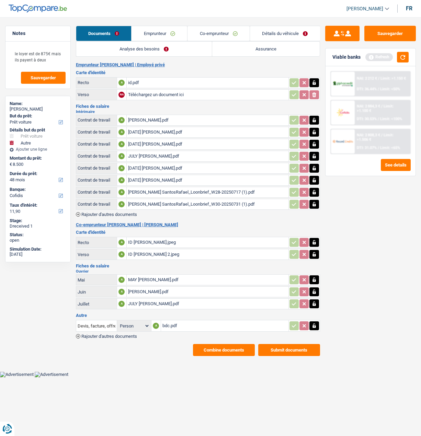
click at [215, 344] on button "Combine documents" at bounding box center [224, 350] width 62 height 12
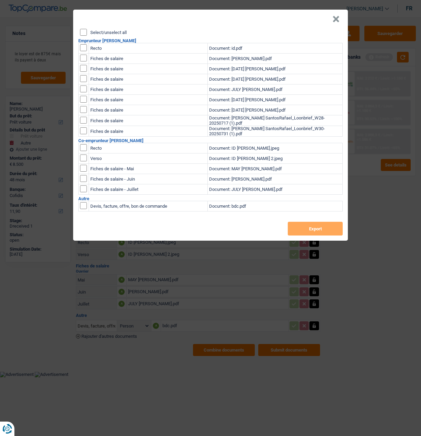
click at [82, 31] on input "Select/unselect all" at bounding box center [83, 32] width 7 height 7
checkbox input "true"
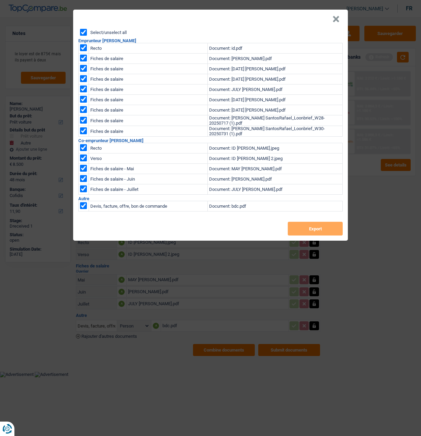
checkbox input "true"
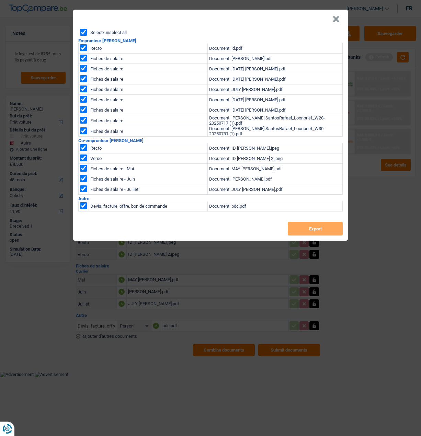
checkbox input "true"
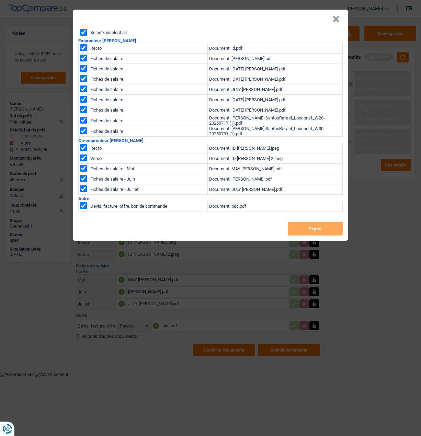
checkbox input "true"
click at [312, 224] on button "Export" at bounding box center [315, 229] width 55 height 14
click at [339, 16] on button "×" at bounding box center [335, 19] width 7 height 7
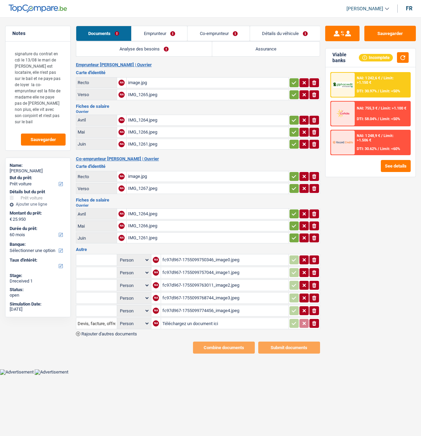
select select "car"
select select "60"
click at [206, 255] on div "fc97d967-1755099750346_image0.jpeg" at bounding box center [224, 260] width 125 height 10
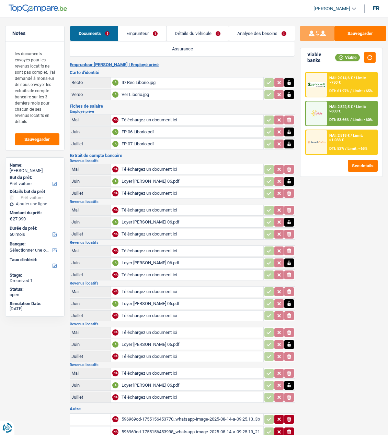
select select "car"
select select "60"
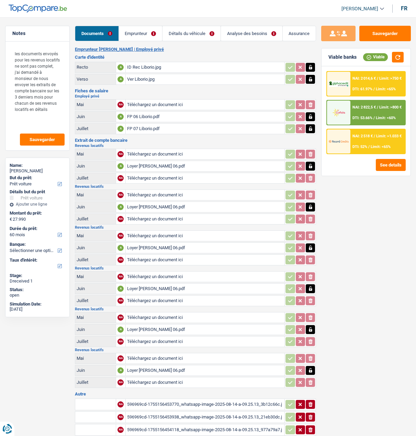
click at [149, 37] on link "Emprunteur" at bounding box center [141, 33] width 44 height 15
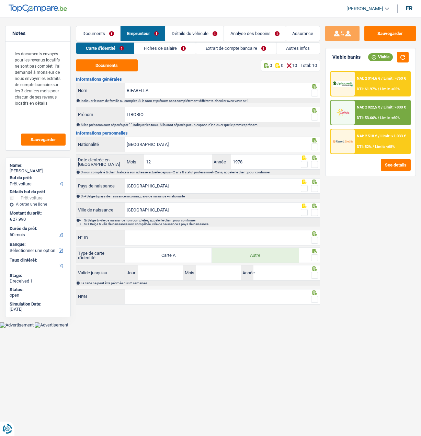
click at [213, 50] on link "Extrait de compte bancaire" at bounding box center [236, 48] width 80 height 11
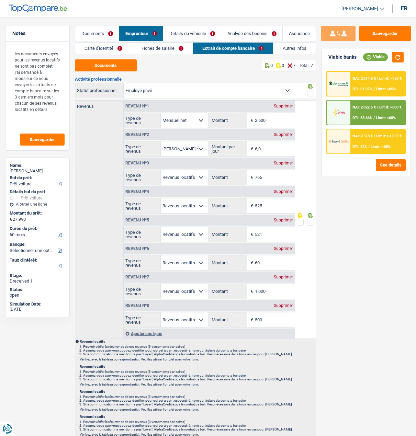
click at [108, 34] on link "Documents" at bounding box center [97, 33] width 44 height 15
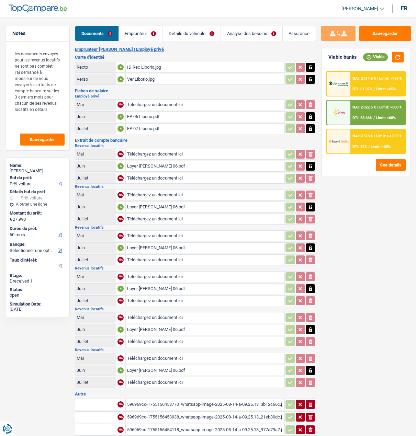
click at [147, 32] on link "Emprunteur" at bounding box center [141, 33] width 44 height 15
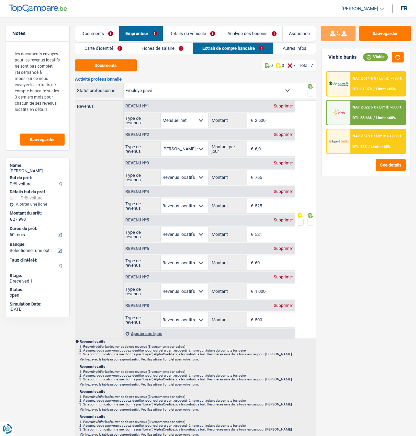
click at [149, 47] on link "Fiches de salaire" at bounding box center [162, 48] width 61 height 11
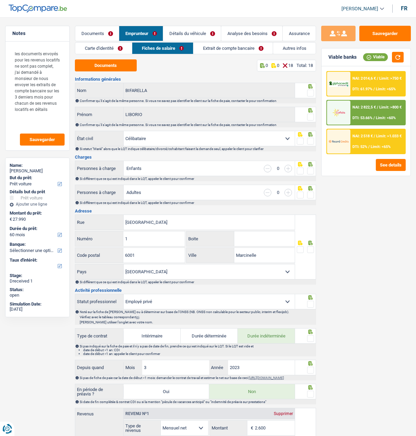
click at [109, 32] on link "Documents" at bounding box center [97, 33] width 44 height 15
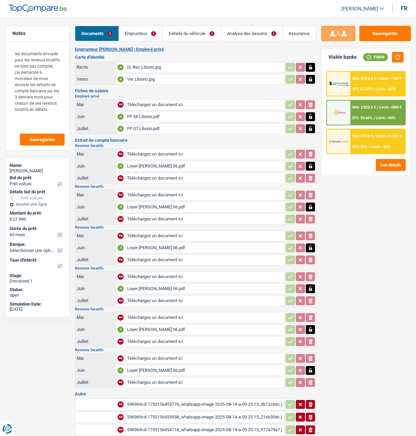
click at [143, 162] on div "Loyer [PERSON_NAME] 06.pdf" at bounding box center [205, 166] width 156 height 10
click at [152, 161] on div "Loyer [PERSON_NAME] 06.pdf" at bounding box center [205, 166] width 156 height 10
click at [310, 163] on icon "button" at bounding box center [309, 166] width 5 height 7
click at [310, 164] on icon "button" at bounding box center [310, 166] width 4 height 5
click at [152, 164] on input "Téléchargez un document ici" at bounding box center [205, 166] width 156 height 10
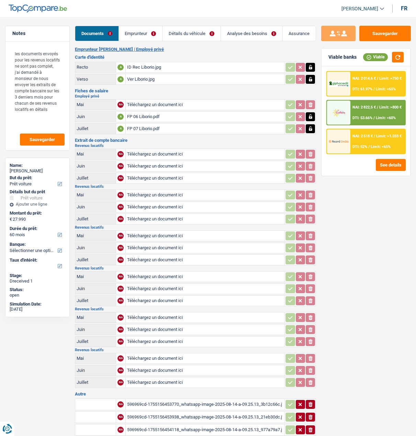
click at [158, 174] on input "Téléchargez un document ici" at bounding box center [205, 178] width 156 height 10
type input "C:\fakepath\Loyer 07 [PERSON_NAME].pdf"
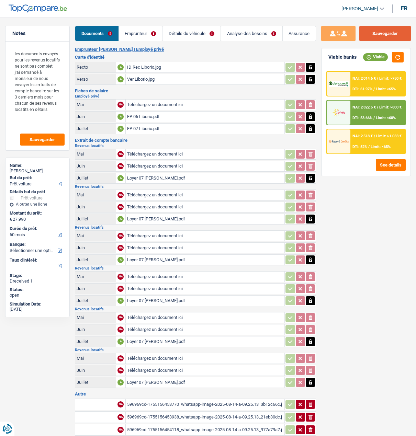
drag, startPoint x: 394, startPoint y: 30, endPoint x: 379, endPoint y: 30, distance: 15.4
click at [387, 30] on button "Sauvegarder" at bounding box center [384, 33] width 51 height 15
click at [154, 161] on input "Téléchargez un document ici" at bounding box center [205, 166] width 156 height 10
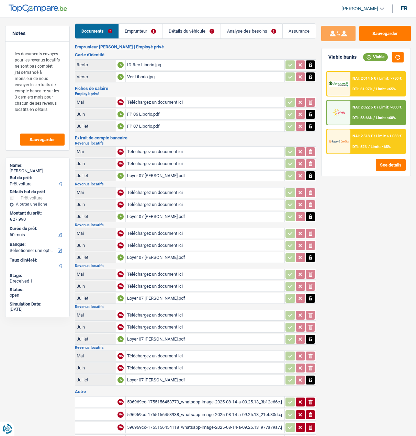
scroll to position [2, 0]
click at [308, 173] on icon "button" at bounding box center [309, 176] width 5 height 7
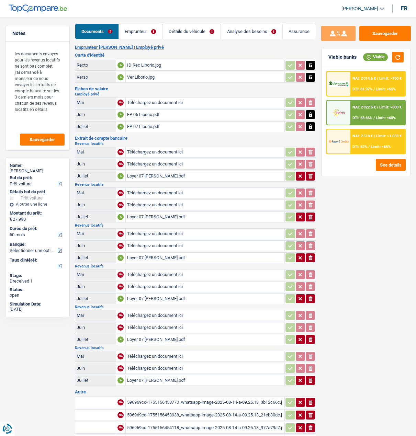
click at [308, 173] on icon "ionicons-v5-e" at bounding box center [309, 176] width 5 height 7
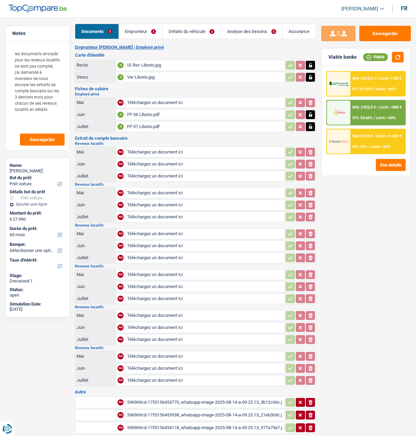
click at [156, 147] on input "Téléchargez un document ici" at bounding box center [205, 152] width 156 height 10
type input "C:\fakepath\combinepdf.pdf"
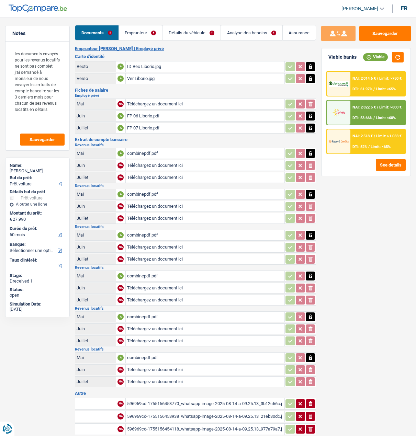
scroll to position [0, 0]
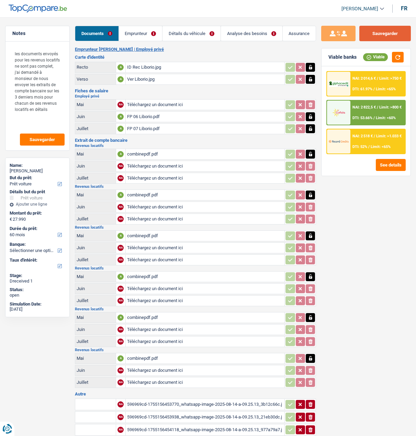
click at [383, 34] on button "Sauvegarder" at bounding box center [384, 33] width 51 height 15
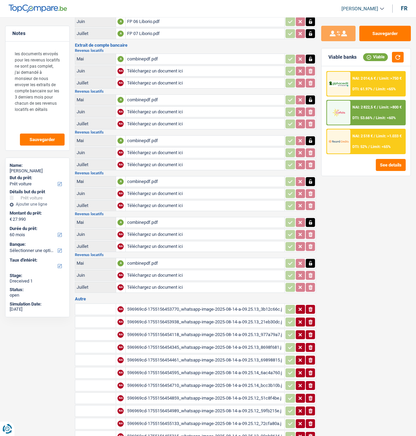
scroll to position [206, 0]
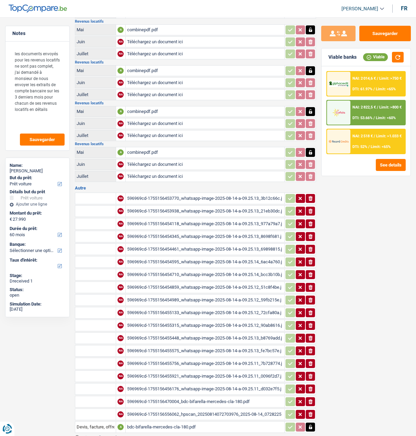
click at [169, 195] on div "596969cd-1755156453770_whatsapp-image-2025-08-14-a-09.25.13_3b12c66c.jpg" at bounding box center [205, 198] width 156 height 10
click at [190, 206] on div "596969cd-1755156453938_whatsapp-image-2025-08-14-a-09.25.13_21eb30dc.jpg" at bounding box center [205, 211] width 156 height 10
click at [169, 219] on div "596969cd-1755156454118_whatsapp-image-2025-08-14-a-09.25.13_977a79a7.jpg" at bounding box center [205, 224] width 156 height 10
click at [313, 194] on button "ionicons-v5-e" at bounding box center [309, 198] width 9 height 9
click at [312, 208] on icon "ionicons-v5-e" at bounding box center [309, 211] width 5 height 7
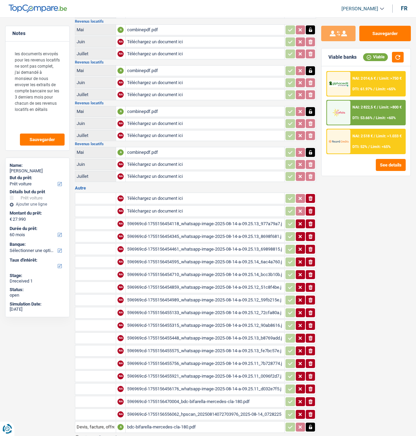
click at [310, 218] on td "ionicons-v5-e" at bounding box center [300, 224] width 32 height 12
click at [307, 220] on icon "ionicons-v5-e" at bounding box center [309, 223] width 5 height 7
click at [199, 231] on div "596969cd-1755156454345_whatsapp-image-2025-08-14-a-09.25.13_8698f681.jpg" at bounding box center [205, 236] width 156 height 10
click at [310, 234] on icon "button" at bounding box center [310, 236] width 4 height 5
click at [207, 244] on div "596969cd-1755156454461_whatsapp-image-2025-08-14-a-09.25.13_69898815.jpg" at bounding box center [205, 249] width 156 height 10
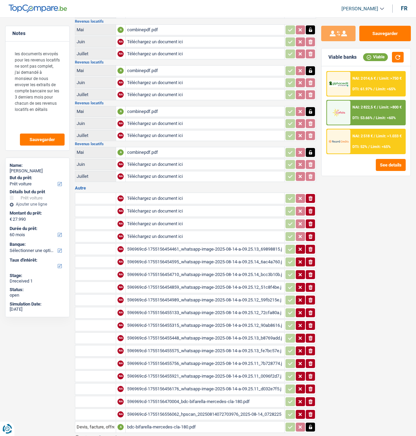
click at [310, 247] on icon "button" at bounding box center [310, 249] width 4 height 5
click at [309, 258] on icon "ionicons-v5-e" at bounding box center [309, 261] width 5 height 7
click at [234, 270] on div "596969cd-1755156454710_whatsapp-image-2025-08-14-a-09.25.14_bcc3b10b.jpg" at bounding box center [205, 274] width 156 height 10
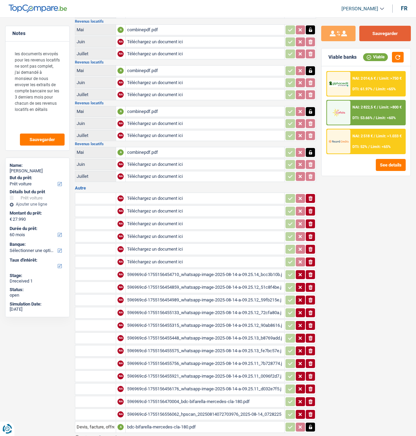
click at [387, 30] on button "Sauvegarder" at bounding box center [384, 33] width 51 height 15
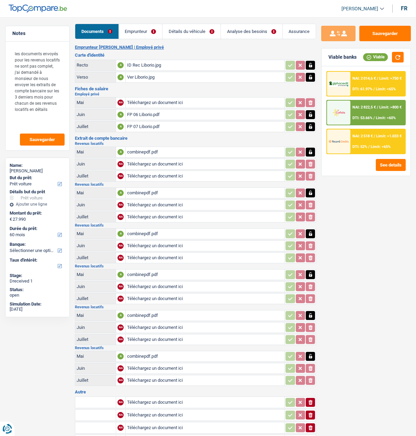
scroll to position [0, 0]
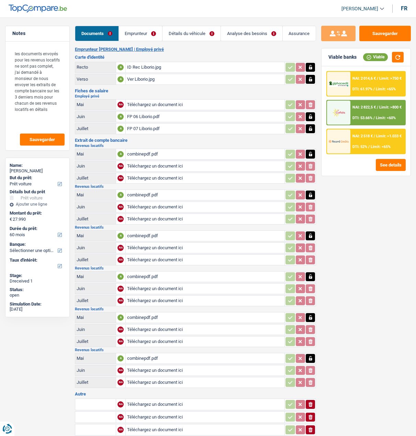
click at [136, 35] on link "Emprunteur" at bounding box center [141, 33] width 44 height 15
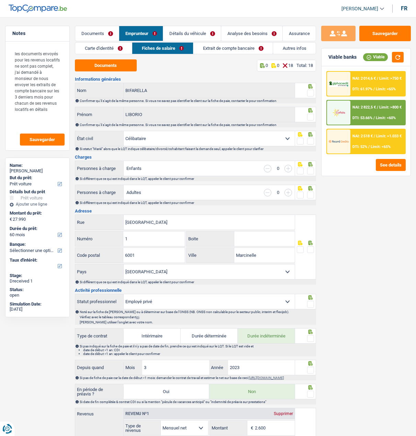
click at [110, 48] on link "Carte d'identité" at bounding box center [103, 48] width 57 height 11
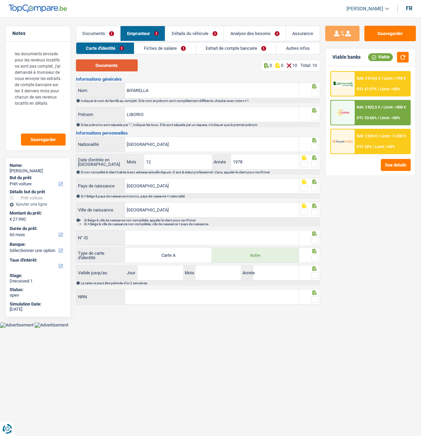
click at [111, 64] on button "Documents" at bounding box center [107, 65] width 62 height 12
click at [314, 90] on span at bounding box center [314, 93] width 7 height 7
click at [0, 0] on input "radio" at bounding box center [0, 0] width 0 height 0
click at [312, 118] on span at bounding box center [314, 117] width 7 height 7
click at [0, 0] on input "radio" at bounding box center [0, 0] width 0 height 0
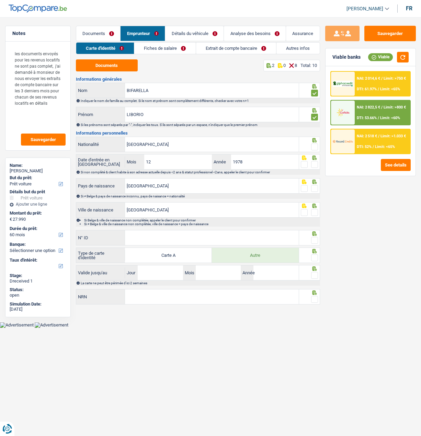
click at [311, 143] on span at bounding box center [314, 146] width 7 height 7
click at [0, 0] on input "radio" at bounding box center [0, 0] width 0 height 0
click at [313, 162] on span at bounding box center [314, 164] width 7 height 7
click at [0, 0] on input "radio" at bounding box center [0, 0] width 0 height 0
drag, startPoint x: 316, startPoint y: 183, endPoint x: 316, endPoint y: 189, distance: 5.9
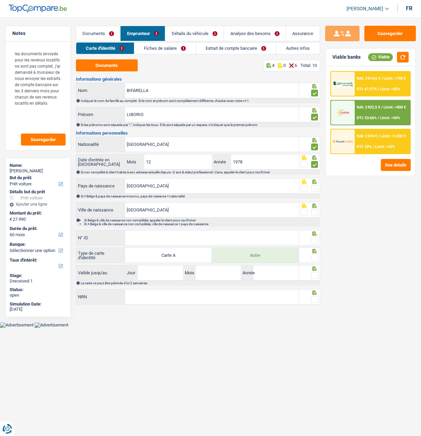
click at [316, 184] on div at bounding box center [314, 188] width 7 height 9
click at [313, 186] on span at bounding box center [314, 188] width 7 height 7
click at [0, 0] on input "radio" at bounding box center [0, 0] width 0 height 0
click at [314, 210] on span at bounding box center [314, 212] width 7 height 7
click at [0, 0] on input "radio" at bounding box center [0, 0] width 0 height 0
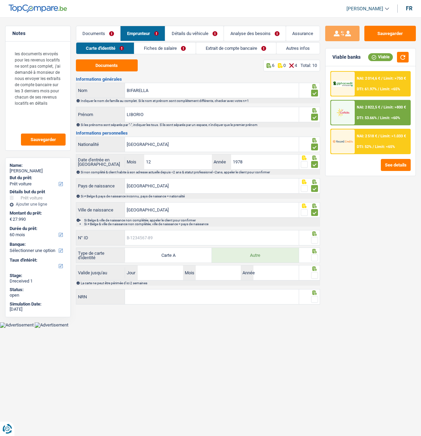
click at [231, 239] on input "N° ID" at bounding box center [211, 237] width 173 height 15
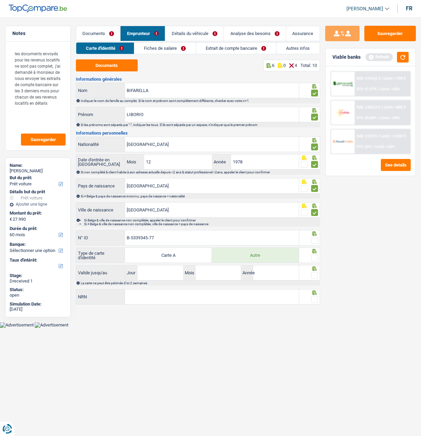
type input "B-5339345-77"
click at [316, 237] on span at bounding box center [314, 240] width 7 height 7
click at [0, 0] on input "radio" at bounding box center [0, 0] width 0 height 0
click at [314, 254] on span at bounding box center [314, 257] width 7 height 7
click at [0, 0] on input "radio" at bounding box center [0, 0] width 0 height 0
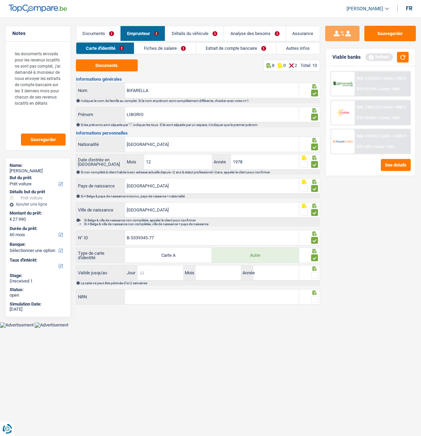
click at [164, 273] on input "Jour" at bounding box center [160, 272] width 45 height 15
type input "07"
type input "03"
type input "2033"
click at [316, 274] on span at bounding box center [314, 275] width 7 height 7
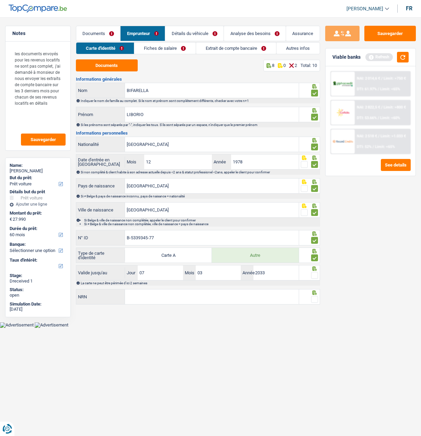
click at [0, 0] on input "radio" at bounding box center [0, 0] width 0 height 0
click at [279, 296] on input "NRN" at bounding box center [211, 296] width 173 height 15
type input "78.12.06-281.97"
click at [315, 297] on span at bounding box center [314, 299] width 7 height 7
click at [0, 0] on input "radio" at bounding box center [0, 0] width 0 height 0
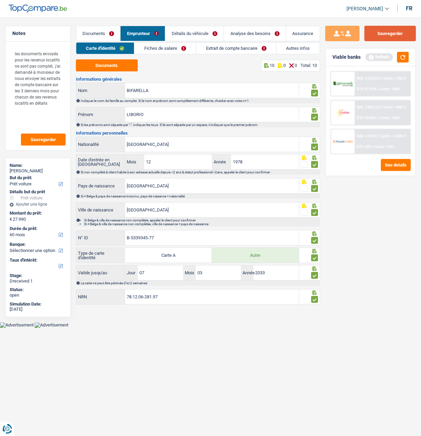
click at [383, 37] on button "Sauvegarder" at bounding box center [389, 33] width 51 height 15
click at [173, 47] on link "Fiches de salaire" at bounding box center [164, 48] width 61 height 11
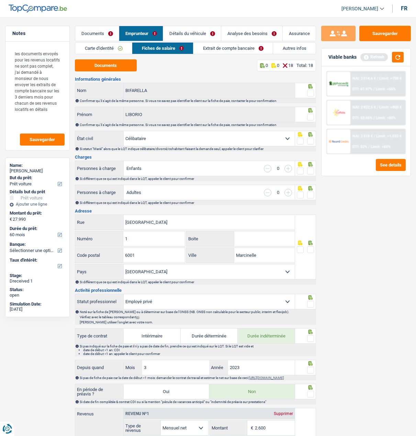
click at [310, 94] on span at bounding box center [310, 93] width 7 height 7
click at [0, 0] on input "radio" at bounding box center [0, 0] width 0 height 0
click at [97, 69] on button "Documents" at bounding box center [106, 65] width 62 height 12
click at [310, 115] on span at bounding box center [310, 117] width 7 height 7
click at [0, 0] on input "radio" at bounding box center [0, 0] width 0 height 0
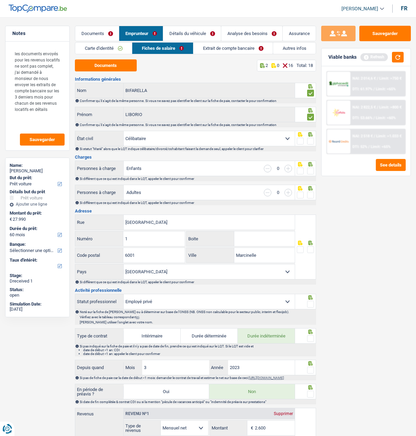
click at [310, 141] on span at bounding box center [310, 141] width 7 height 7
click at [0, 0] on input "radio" at bounding box center [0, 0] width 0 height 0
click at [309, 169] on span at bounding box center [310, 170] width 7 height 7
click at [0, 0] on input "radio" at bounding box center [0, 0] width 0 height 0
click at [309, 195] on span at bounding box center [310, 194] width 7 height 7
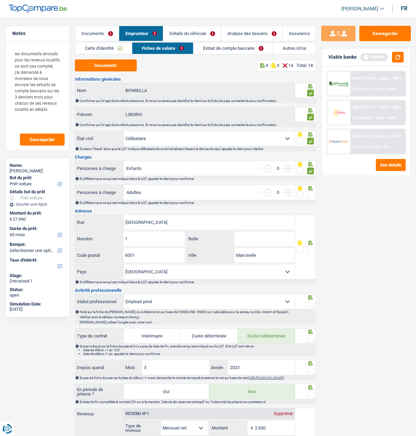
click at [0, 0] on input "radio" at bounding box center [0, 0] width 0 height 0
click at [289, 167] on input "button" at bounding box center [288, 169] width 8 height 8
select select "familyAllowances"
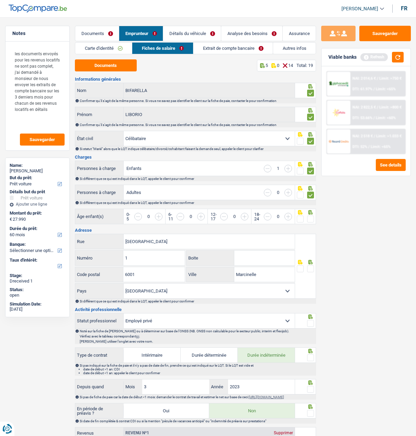
click at [300, 170] on span at bounding box center [300, 170] width 7 height 7
click at [0, 0] on input "radio" at bounding box center [0, 0] width 0 height 0
click at [288, 166] on input "button" at bounding box center [288, 169] width 8 height 8
click at [243, 215] on input "button" at bounding box center [350, 220] width 219 height 15
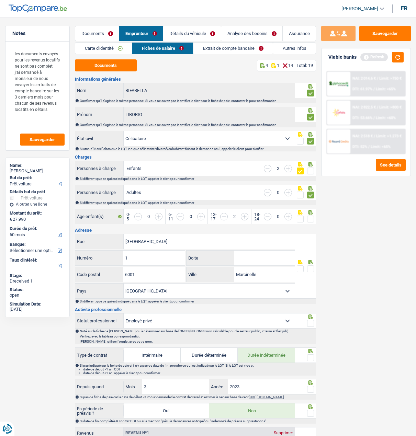
click at [304, 216] on input "button" at bounding box center [393, 220] width 219 height 15
click at [301, 219] on span at bounding box center [300, 219] width 7 height 7
click at [0, 0] on input "radio" at bounding box center [0, 0] width 0 height 0
click at [309, 266] on span at bounding box center [310, 268] width 7 height 7
click at [0, 0] on input "radio" at bounding box center [0, 0] width 0 height 0
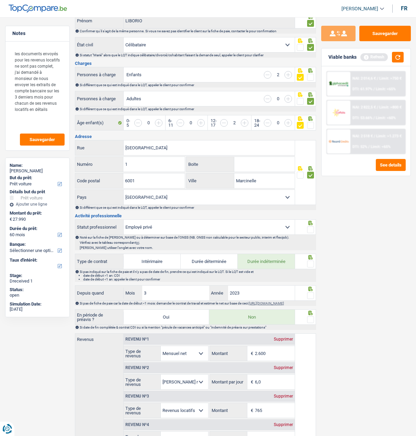
scroll to position [103, 0]
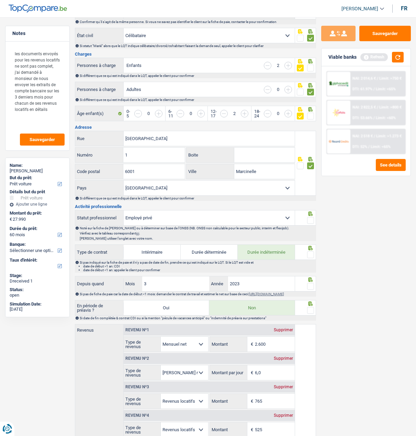
click at [309, 217] on span at bounding box center [310, 220] width 7 height 7
click at [0, 0] on input "radio" at bounding box center [0, 0] width 0 height 0
click at [311, 251] on span at bounding box center [310, 254] width 7 height 7
click at [0, 0] on input "radio" at bounding box center [0, 0] width 0 height 0
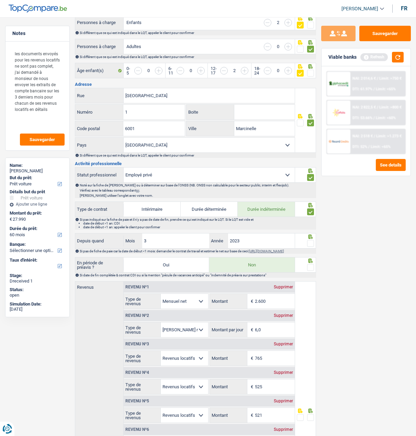
scroll to position [172, 0]
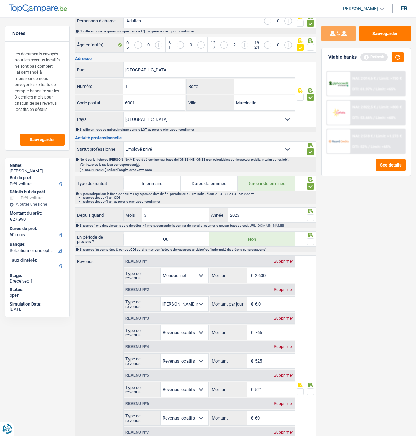
click at [307, 215] on span at bounding box center [310, 217] width 7 height 7
click at [0, 0] on input "radio" at bounding box center [0, 0] width 0 height 0
click at [311, 241] on span at bounding box center [310, 241] width 7 height 7
click at [0, 0] on input "radio" at bounding box center [0, 0] width 0 height 0
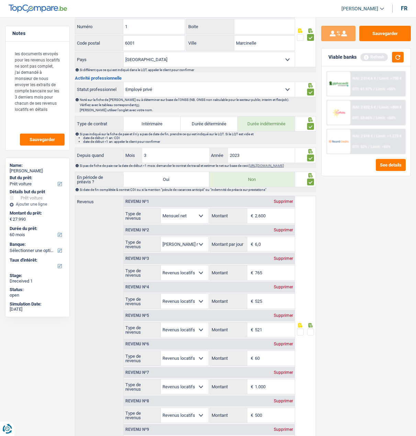
scroll to position [240, 0]
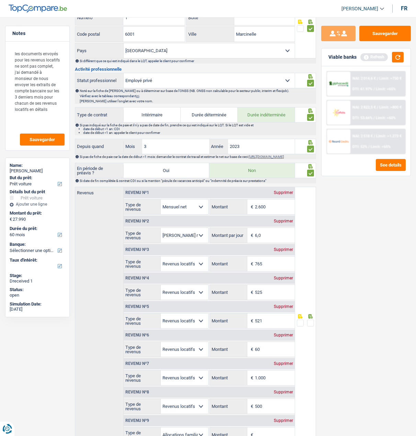
click at [341, 244] on div "Sauvegarder Viable banks Refresh NAI: 2 014,6 € / Limit: >750 € DTI: 61.97% / L…" at bounding box center [366, 224] width 100 height 397
click at [284, 249] on div "Supprimer" at bounding box center [283, 249] width 23 height 4
type input "525"
type input "521"
type input "60"
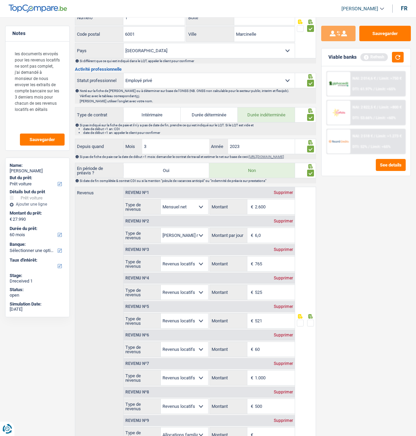
type input "1.000"
type input "500"
select select "familyAllowances"
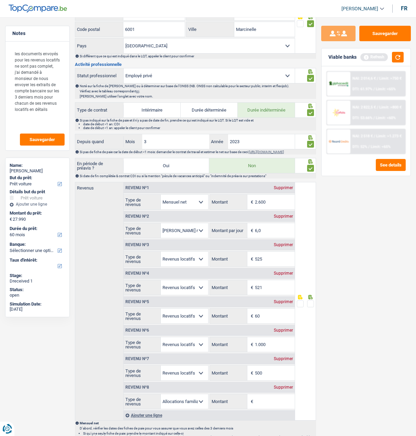
scroll to position [275, 0]
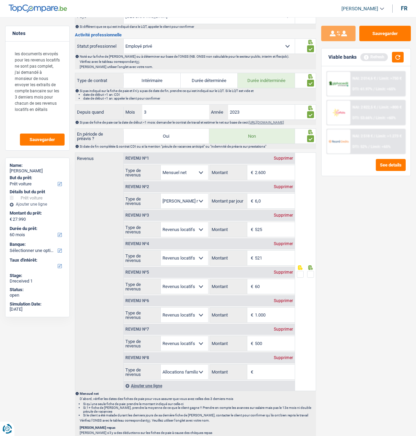
click at [287, 359] on div "Supprimer" at bounding box center [283, 358] width 23 height 4
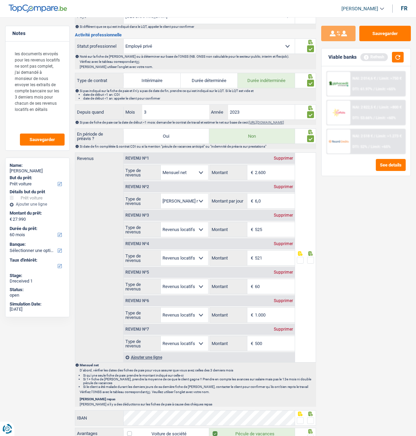
click at [140, 360] on div "Ajouter une ligne" at bounding box center [209, 357] width 171 height 10
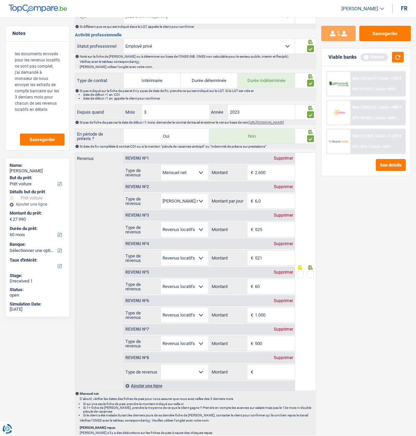
click at [143, 372] on label "Type de revenus" at bounding box center [142, 371] width 37 height 15
click at [161, 372] on select "Allocation d'handicap Allocations chômage Allocations familiales Chèques repas …" at bounding box center [184, 371] width 47 height 15
click at [183, 375] on select "Allocation d'handicap Allocations chômage Allocations familiales Chèques repas …" at bounding box center [184, 371] width 47 height 15
select select "rentalIncome"
click at [161, 366] on select "Allocation d'handicap Allocations chômage Allocations familiales Chèques repas …" at bounding box center [184, 371] width 47 height 15
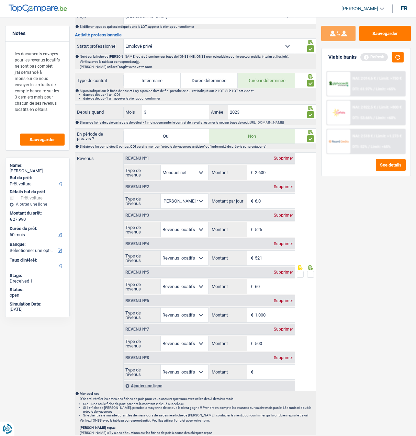
click at [263, 371] on input "Montant" at bounding box center [275, 371] width 40 height 15
click at [275, 373] on input "Montant" at bounding box center [275, 371] width 40 height 15
type input "365"
click at [311, 275] on span at bounding box center [310, 274] width 7 height 7
click at [0, 0] on input "radio" at bounding box center [0, 0] width 0 height 0
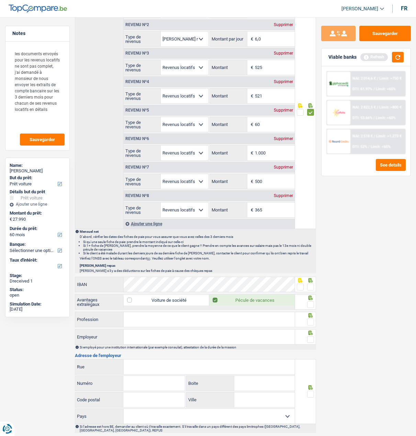
scroll to position [446, 0]
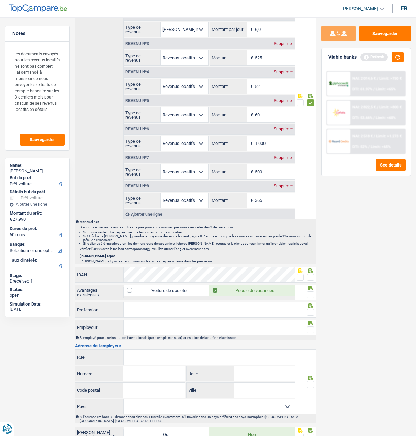
click at [298, 280] on span at bounding box center [300, 277] width 7 height 7
click at [0, 0] on input "radio" at bounding box center [0, 0] width 0 height 0
click at [309, 293] on span at bounding box center [310, 294] width 7 height 7
click at [0, 0] on input "radio" at bounding box center [0, 0] width 0 height 0
click at [174, 314] on input "Profession" at bounding box center [209, 309] width 171 height 15
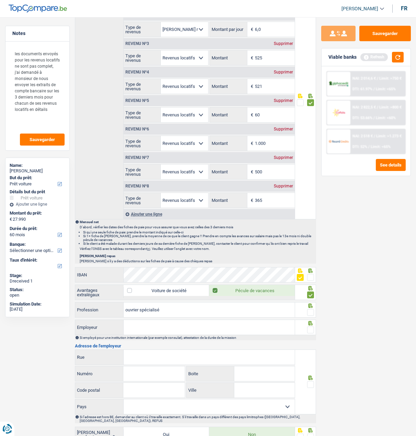
type input "ouvrier spécialisé"
drag, startPoint x: 309, startPoint y: 316, endPoint x: 307, endPoint y: 318, distance: 3.6
click at [309, 316] on span at bounding box center [310, 312] width 7 height 7
click at [0, 0] on input "radio" at bounding box center [0, 0] width 0 height 0
click at [252, 334] on input "Employeur" at bounding box center [209, 327] width 171 height 15
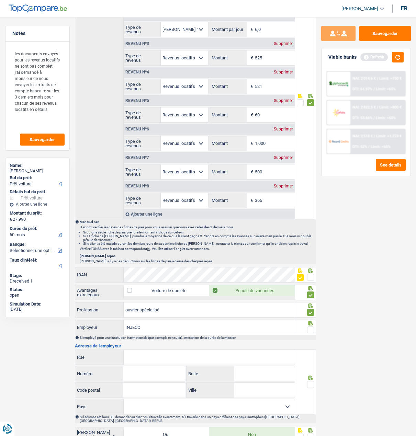
type input "INJECO"
click at [312, 331] on span at bounding box center [310, 329] width 7 height 7
click at [0, 0] on input "radio" at bounding box center [0, 0] width 0 height 0
click at [221, 361] on input "Rue" at bounding box center [209, 357] width 171 height 15
type input "Drève de la courte au bois"
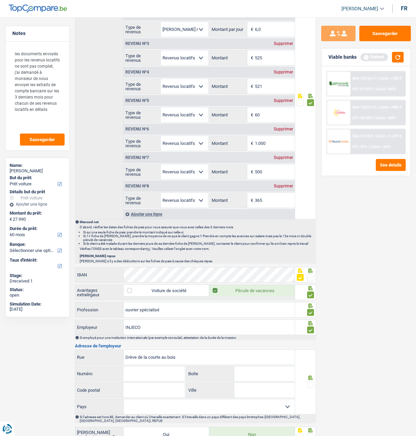
click at [141, 374] on input "Numéro" at bounding box center [153, 373] width 61 height 15
type input "3"
type input "7170"
click at [249, 395] on input "Ville" at bounding box center [264, 390] width 61 height 15
type input "Manage"
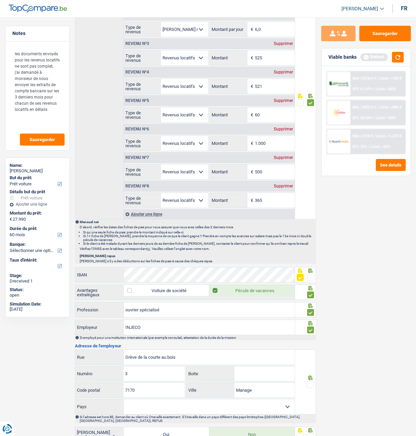
click at [305, 384] on fieldset at bounding box center [305, 384] width 17 height 9
click at [307, 385] on span at bounding box center [310, 384] width 7 height 7
click at [0, 0] on input "radio" at bounding box center [0, 0] width 0 height 0
click at [253, 412] on select "[GEOGRAPHIC_DATA] [GEOGRAPHIC_DATA] [GEOGRAPHIC_DATA] [GEOGRAPHIC_DATA] [GEOGRA…" at bounding box center [209, 406] width 171 height 15
select select "BE"
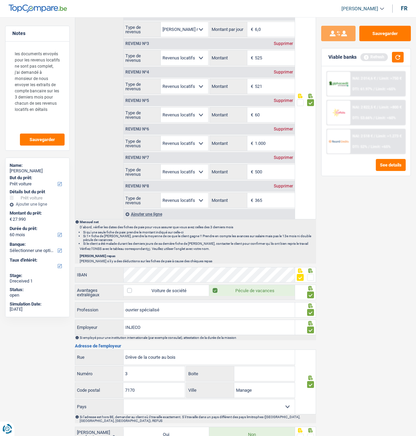
click at [124, 401] on select "[GEOGRAPHIC_DATA] [GEOGRAPHIC_DATA] [GEOGRAPHIC_DATA] [GEOGRAPHIC_DATA] [GEOGRA…" at bounding box center [209, 406] width 171 height 15
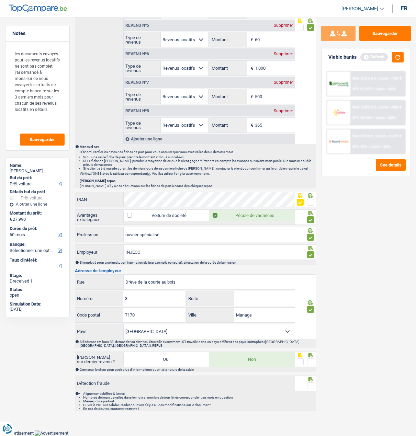
scroll to position [522, 0]
click at [310, 362] on span at bounding box center [310, 361] width 7 height 7
click at [0, 0] on input "radio" at bounding box center [0, 0] width 0 height 0
click at [310, 388] on span at bounding box center [310, 385] width 7 height 7
click at [0, 0] on input "radio" at bounding box center [0, 0] width 0 height 0
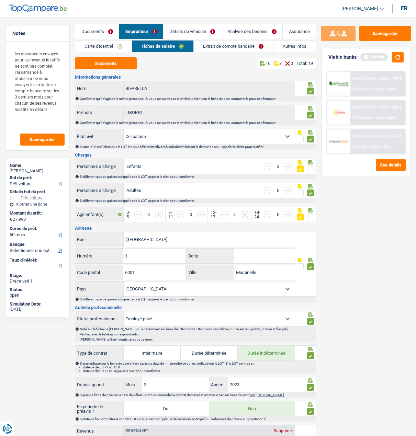
scroll to position [0, 0]
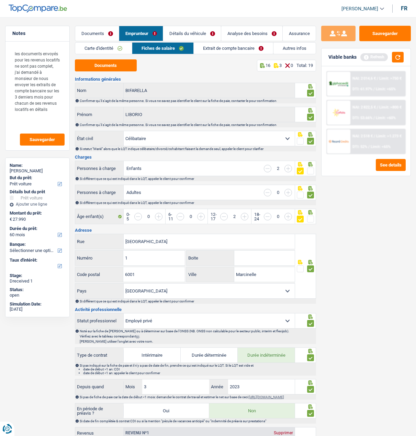
click at [247, 49] on link "Extrait de compte bancaire" at bounding box center [233, 48] width 79 height 11
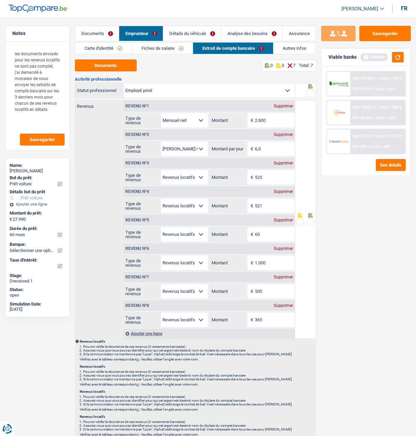
click at [307, 90] on span at bounding box center [310, 93] width 7 height 7
click at [0, 0] on input "radio" at bounding box center [0, 0] width 0 height 0
click at [309, 220] on span at bounding box center [310, 222] width 7 height 7
click at [0, 0] on input "radio" at bounding box center [0, 0] width 0 height 0
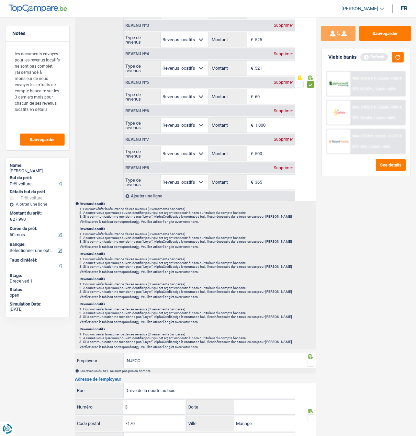
scroll to position [240, 0]
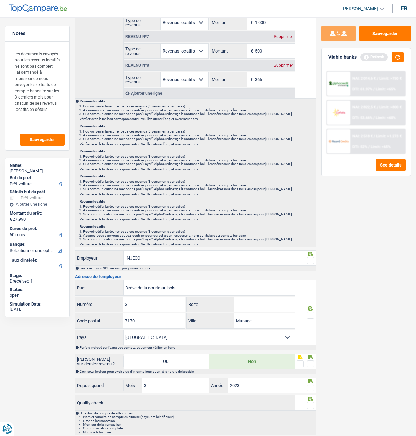
click at [307, 259] on span at bounding box center [310, 260] width 7 height 7
click at [0, 0] on input "radio" at bounding box center [0, 0] width 0 height 0
click at [311, 313] on span at bounding box center [310, 315] width 7 height 7
click at [0, 0] on input "radio" at bounding box center [0, 0] width 0 height 0
click at [311, 362] on span at bounding box center [310, 363] width 7 height 7
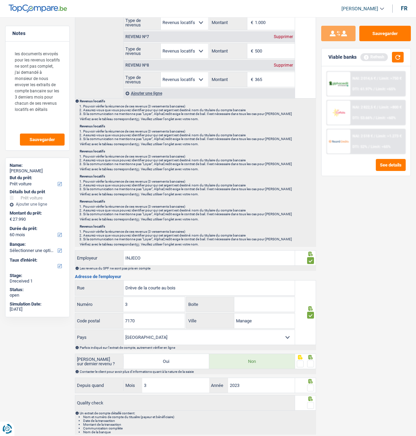
click at [0, 0] on input "radio" at bounding box center [0, 0] width 0 height 0
click at [313, 384] on div at bounding box center [310, 388] width 7 height 9
click at [312, 386] on span at bounding box center [310, 387] width 7 height 7
click at [0, 0] on input "radio" at bounding box center [0, 0] width 0 height 0
click at [310, 402] on span at bounding box center [310, 405] width 7 height 7
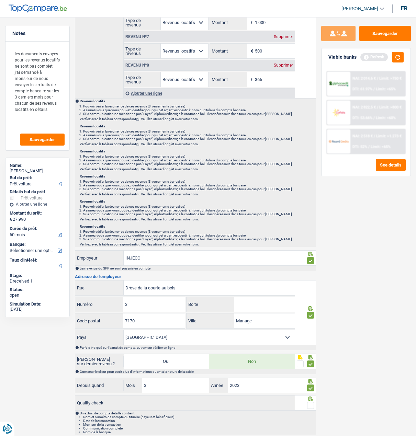
click at [0, 0] on input "radio" at bounding box center [0, 0] width 0 height 0
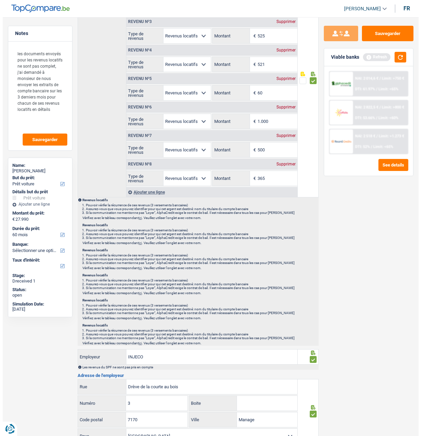
scroll to position [0, 0]
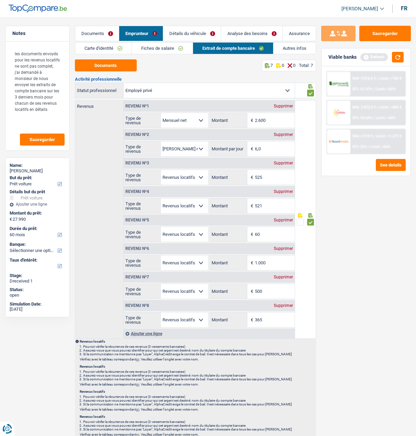
click at [184, 33] on link "Détails du véhicule" at bounding box center [192, 33] width 58 height 15
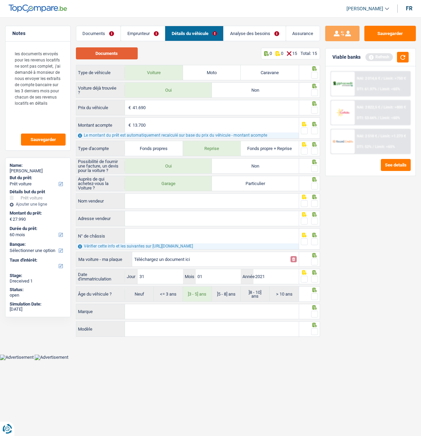
click at [118, 50] on button "Documents" at bounding box center [107, 53] width 62 height 12
drag, startPoint x: 314, startPoint y: 70, endPoint x: 314, endPoint y: 76, distance: 5.5
click at [314, 72] on span at bounding box center [314, 75] width 7 height 7
click at [0, 0] on input "radio" at bounding box center [0, 0] width 0 height 0
drag, startPoint x: 313, startPoint y: 89, endPoint x: 314, endPoint y: 95, distance: 5.9
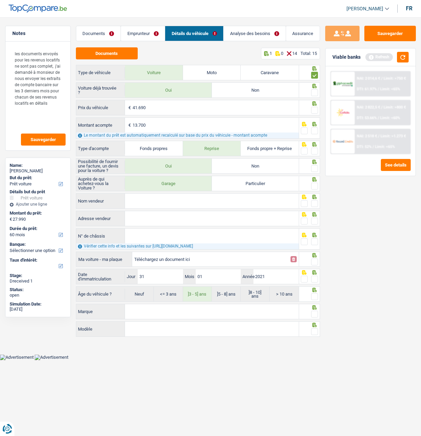
click at [313, 90] on span at bounding box center [314, 92] width 7 height 7
click at [0, 0] on input "radio" at bounding box center [0, 0] width 0 height 0
click at [315, 108] on span at bounding box center [314, 110] width 7 height 7
click at [0, 0] on input "radio" at bounding box center [0, 0] width 0 height 0
click at [313, 127] on span at bounding box center [314, 130] width 7 height 7
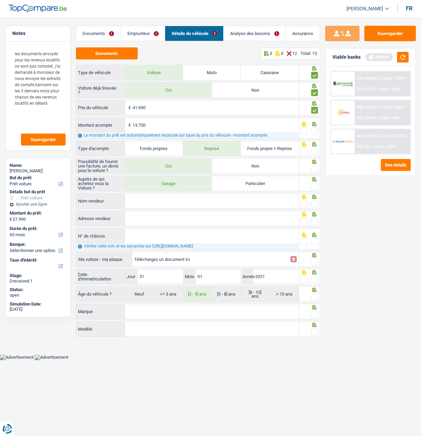
click at [0, 0] on input "radio" at bounding box center [0, 0] width 0 height 0
drag, startPoint x: 315, startPoint y: 149, endPoint x: 314, endPoint y: 159, distance: 9.6
click at [314, 150] on span at bounding box center [314, 151] width 7 height 7
click at [0, 0] on input "radio" at bounding box center [0, 0] width 0 height 0
click at [315, 106] on icon at bounding box center [314, 103] width 4 height 4
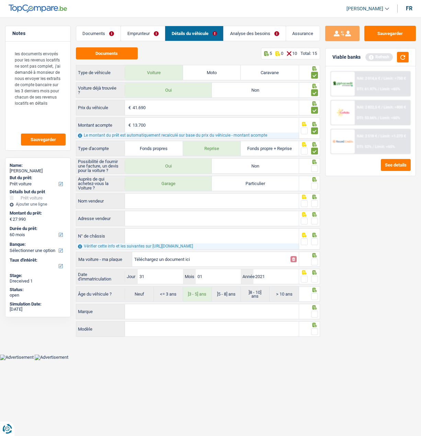
drag, startPoint x: 315, startPoint y: 165, endPoint x: 311, endPoint y: 182, distance: 16.6
click at [314, 170] on span at bounding box center [314, 168] width 7 height 7
click at [0, 0] on input "radio" at bounding box center [0, 0] width 0 height 0
click at [311, 185] on span at bounding box center [314, 186] width 7 height 7
click at [0, 0] on input "radio" at bounding box center [0, 0] width 0 height 0
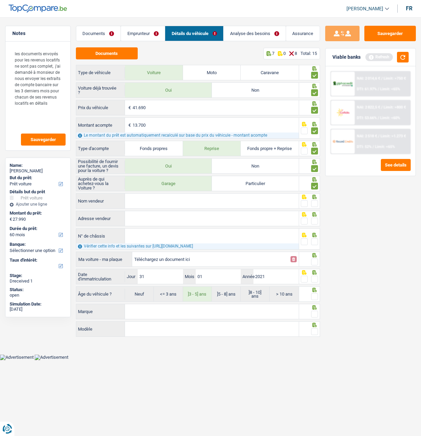
click at [204, 196] on input "Nom vendeur" at bounding box center [211, 201] width 173 height 15
type input "Kabakcicar"
click at [314, 202] on span at bounding box center [314, 203] width 7 height 7
click at [0, 0] on input "radio" at bounding box center [0, 0] width 0 height 0
click at [175, 219] on input "Adresse vendeur" at bounding box center [211, 218] width 173 height 15
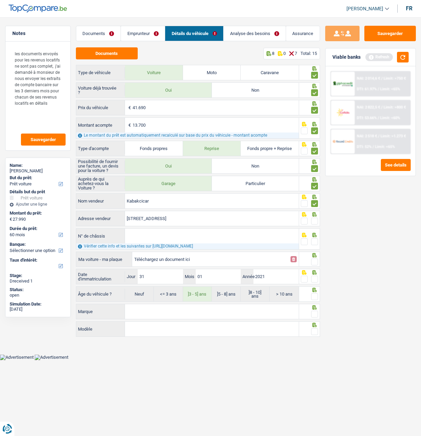
type input "Rue du Grand Courant; 4; 7033; [GEOGRAPHIC_DATA]; BE"
click at [315, 223] on span at bounding box center [314, 221] width 7 height 7
click at [0, 0] on input "radio" at bounding box center [0, 0] width 0 height 0
click at [241, 235] on input "N° de châssis" at bounding box center [211, 236] width 173 height 15
click at [190, 232] on input "N° de châssis" at bounding box center [211, 236] width 173 height 15
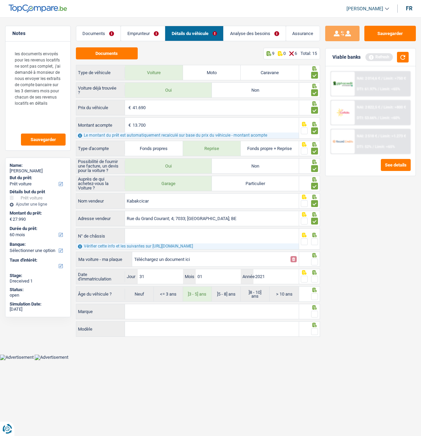
click at [202, 235] on input "N° de châssis" at bounding box center [211, 236] width 173 height 15
paste input "[VEHICLE_IDENTIFICATION_NUMBER]"
type input "[VEHICLE_IDENTIFICATION_NUMBER]"
click at [317, 240] on span at bounding box center [314, 241] width 7 height 7
click at [0, 0] on input "radio" at bounding box center [0, 0] width 0 height 0
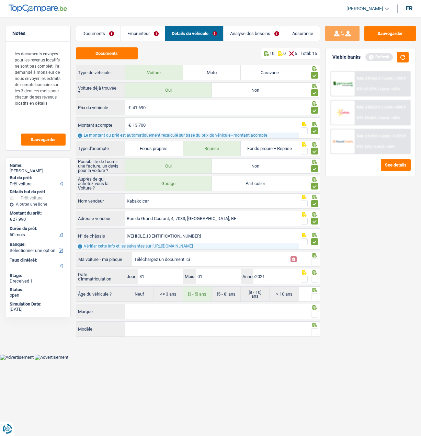
click at [264, 259] on input "Téléchargez un document ici" at bounding box center [210, 259] width 152 height 10
type input "C:\fakepath\[PERSON_NAME].png"
click at [313, 260] on span at bounding box center [314, 261] width 7 height 7
click at [0, 0] on input "radio" at bounding box center [0, 0] width 0 height 0
drag, startPoint x: 171, startPoint y: 276, endPoint x: 166, endPoint y: 278, distance: 5.5
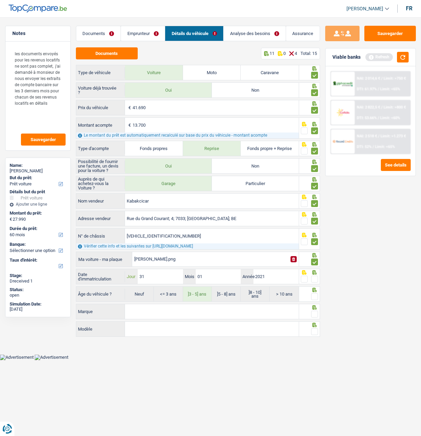
click at [166, 278] on input "31" at bounding box center [160, 276] width 45 height 15
type input "3"
type input "12"
type input "2017"
radio input "false"
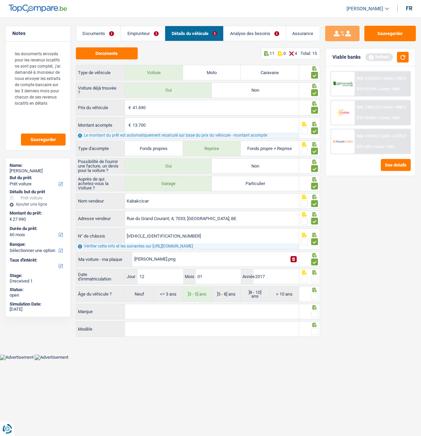
radio input "true"
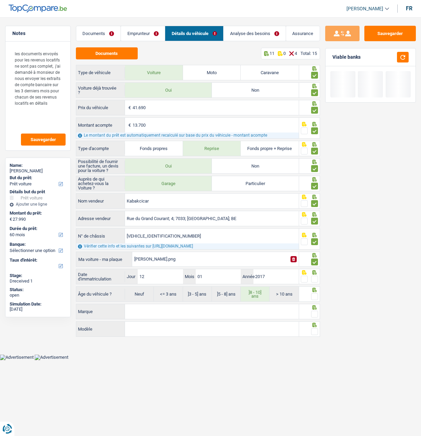
click at [316, 279] on span at bounding box center [314, 279] width 7 height 7
click at [0, 0] on input "radio" at bounding box center [0, 0] width 0 height 0
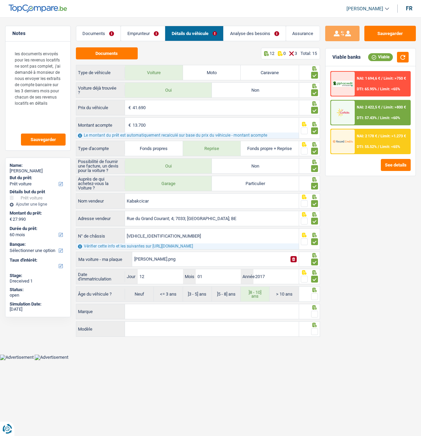
click at [313, 295] on span at bounding box center [314, 296] width 7 height 7
click at [0, 0] on input "radio" at bounding box center [0, 0] width 0 height 0
click at [188, 309] on input "Marque" at bounding box center [211, 311] width 173 height 15
click at [387, 32] on button "Sauvegarder" at bounding box center [389, 33] width 51 height 15
